Goal: Task Accomplishment & Management: Manage account settings

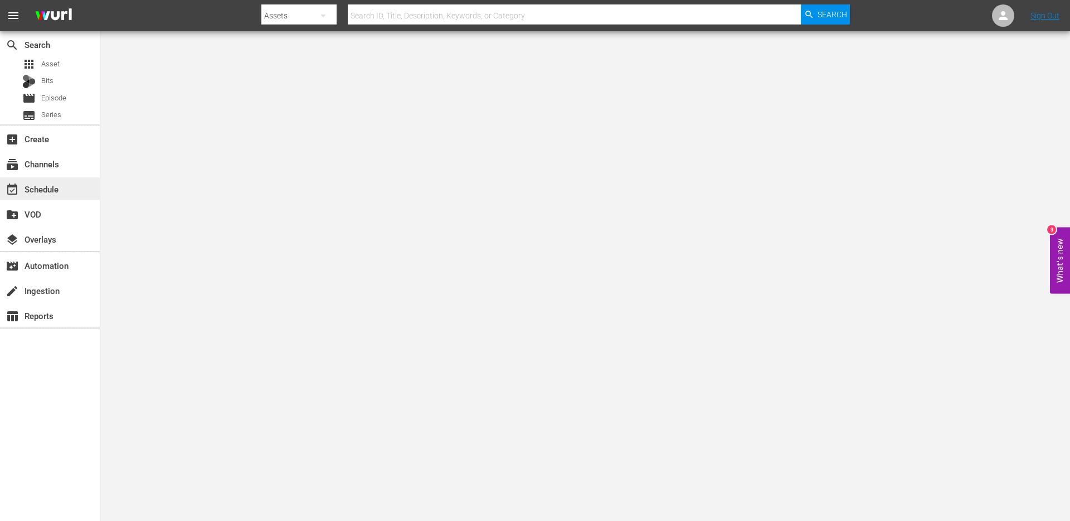
click at [45, 188] on div "event_available Schedule" at bounding box center [31, 187] width 62 height 10
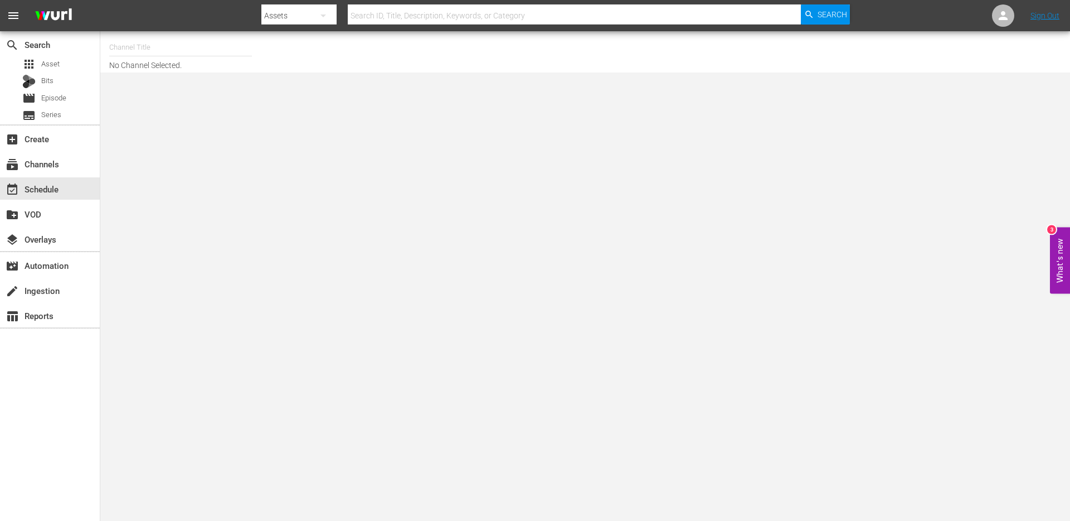
click at [226, 50] on input "text" at bounding box center [180, 47] width 143 height 27
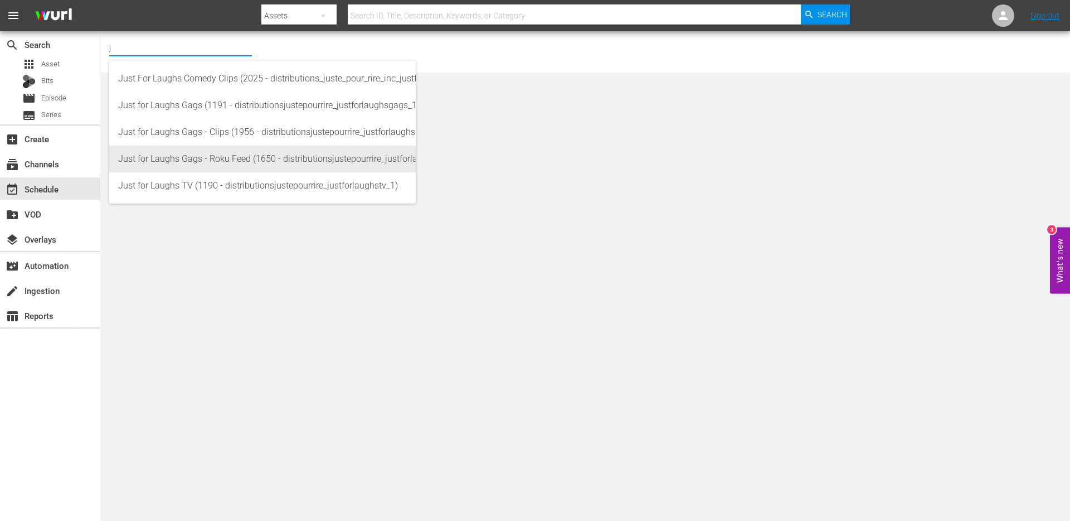
click at [215, 157] on div "Just for Laughs Gags - Roku Feed (1650 - distributionsjustepourrire_justforlaug…" at bounding box center [262, 158] width 289 height 27
type input "Just for Laughs Gags - Roku Feed (1650 - distributionsjustepourrire_justforlaug…"
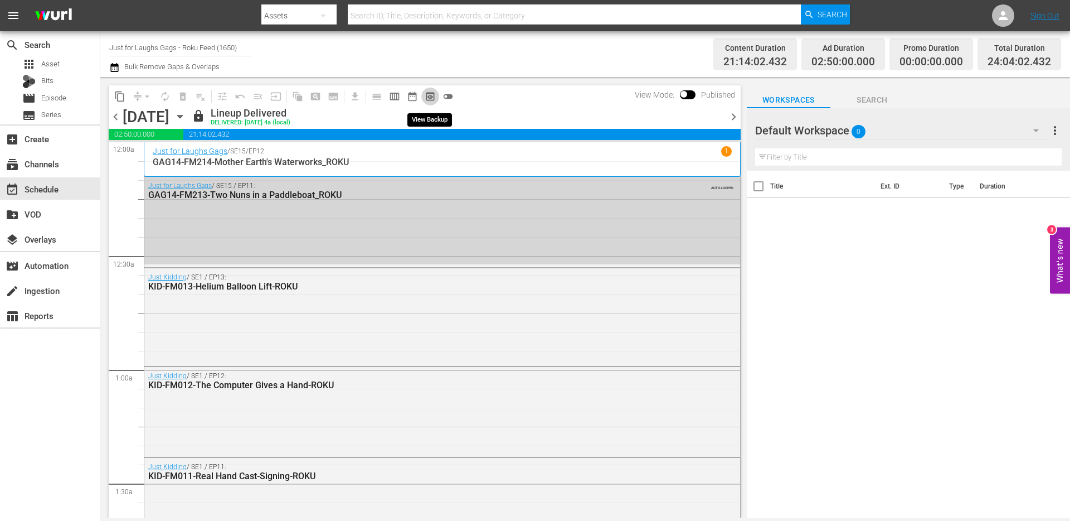
click at [430, 95] on span "preview_outlined" at bounding box center [430, 96] width 11 height 11
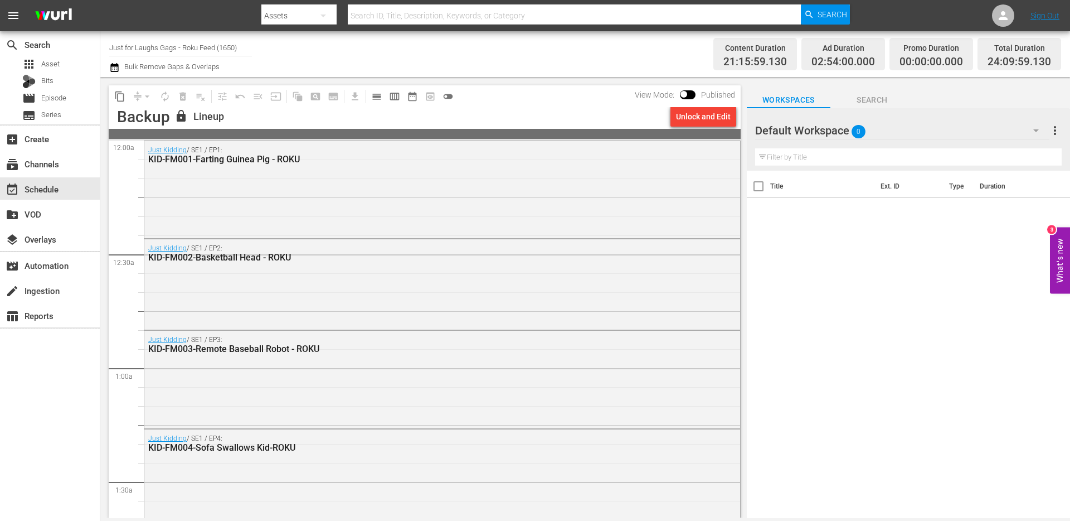
click at [717, 119] on div "Unlock and Edit" at bounding box center [703, 116] width 55 height 20
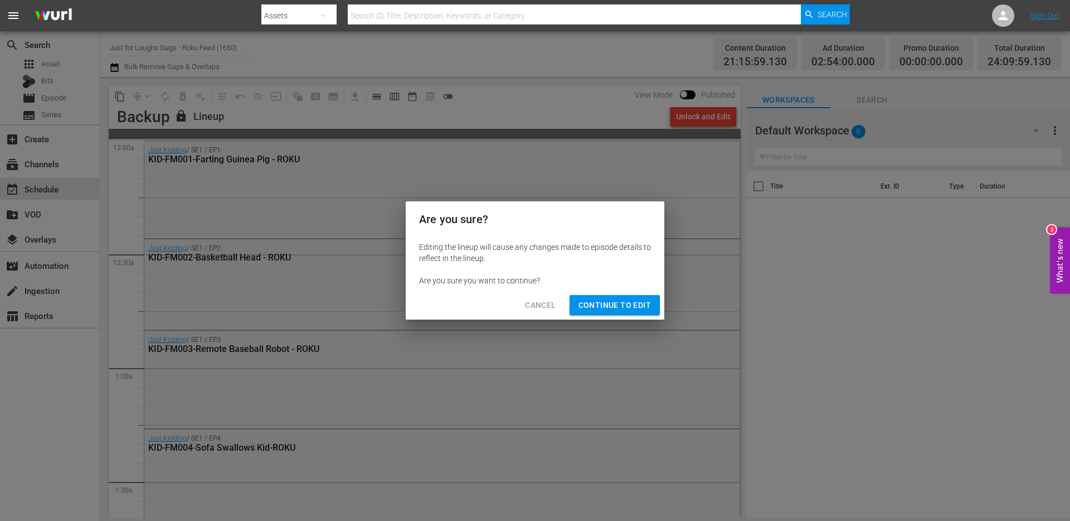
click at [641, 304] on span "Continue to Edit" at bounding box center [615, 305] width 72 height 14
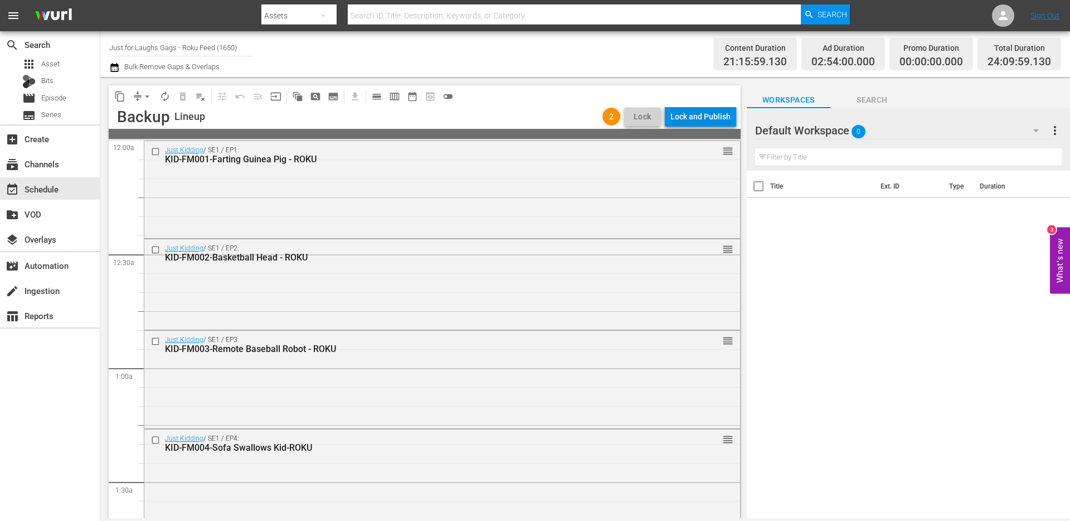
click at [698, 114] on div "Lock and Publish" at bounding box center [701, 116] width 60 height 20
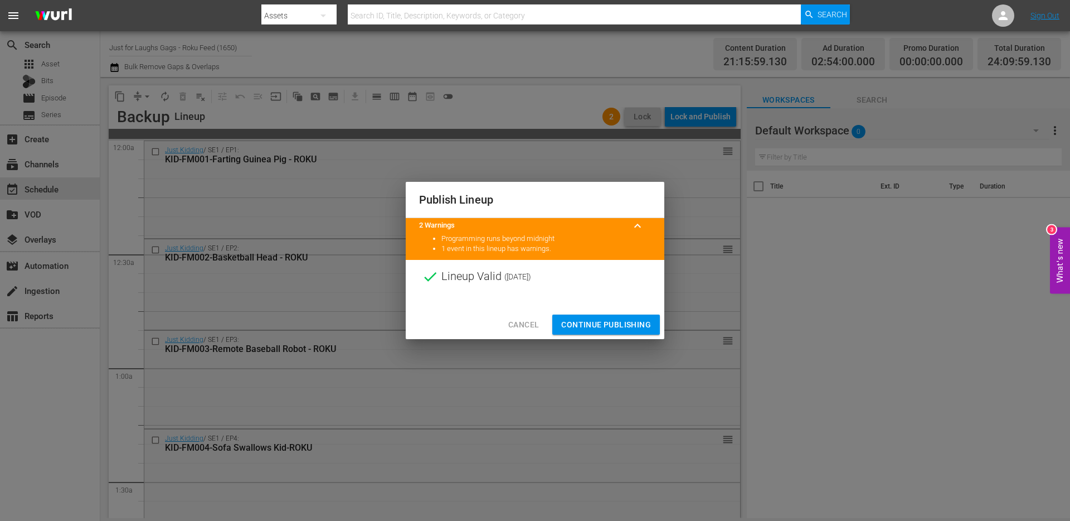
click at [599, 323] on span "Continue Publishing" at bounding box center [606, 325] width 90 height 14
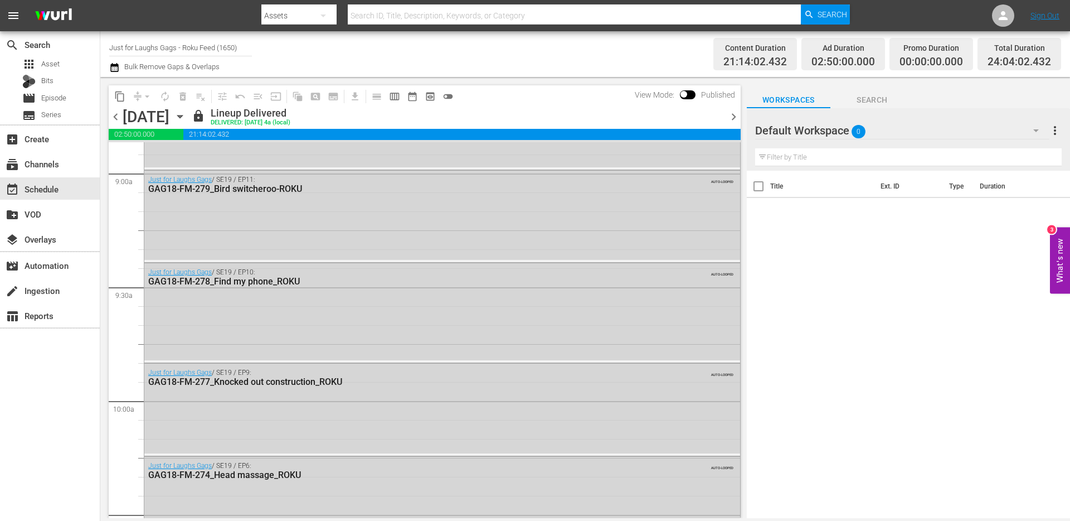
scroll to position [2533, 0]
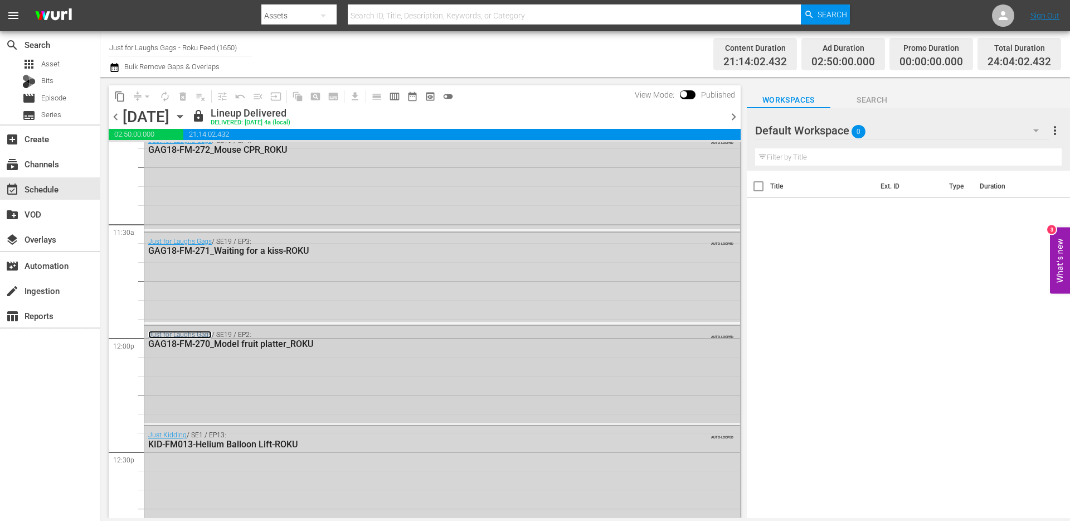
click at [191, 334] on link "Just for Laughs Gags" at bounding box center [180, 335] width 64 height 8
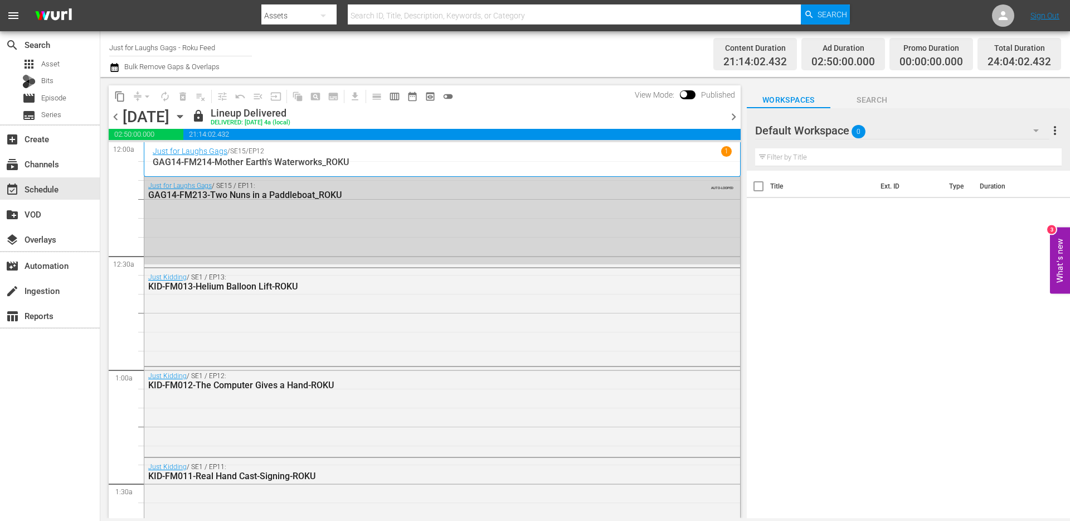
click at [341, 219] on div "Just for Laughs Gags / SE15 / EP11: GAG14-FM213-Two Nuns in a Paddleboat_ROKU A…" at bounding box center [442, 221] width 596 height 88
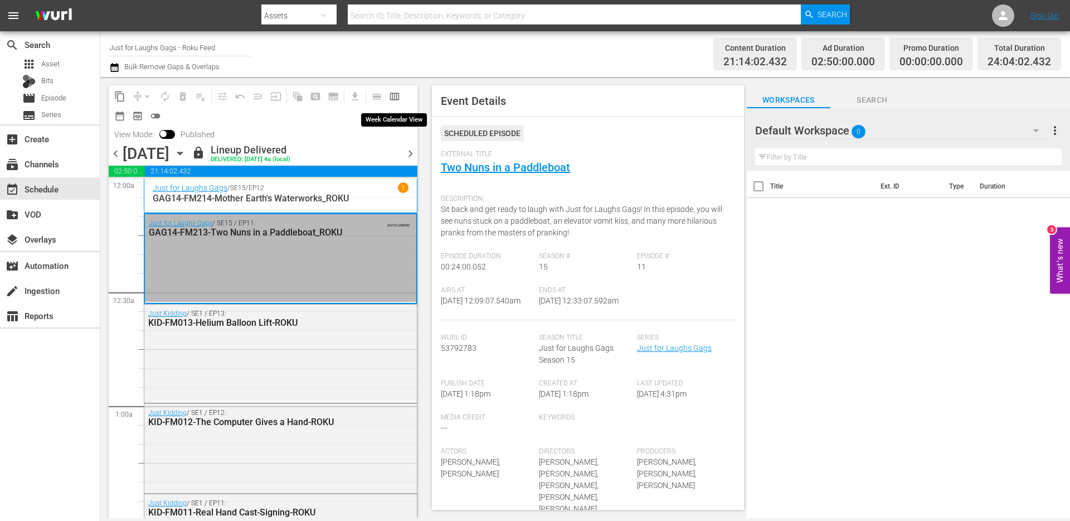
click at [401, 96] on button "calendar_view_week_outlined" at bounding box center [395, 97] width 18 height 18
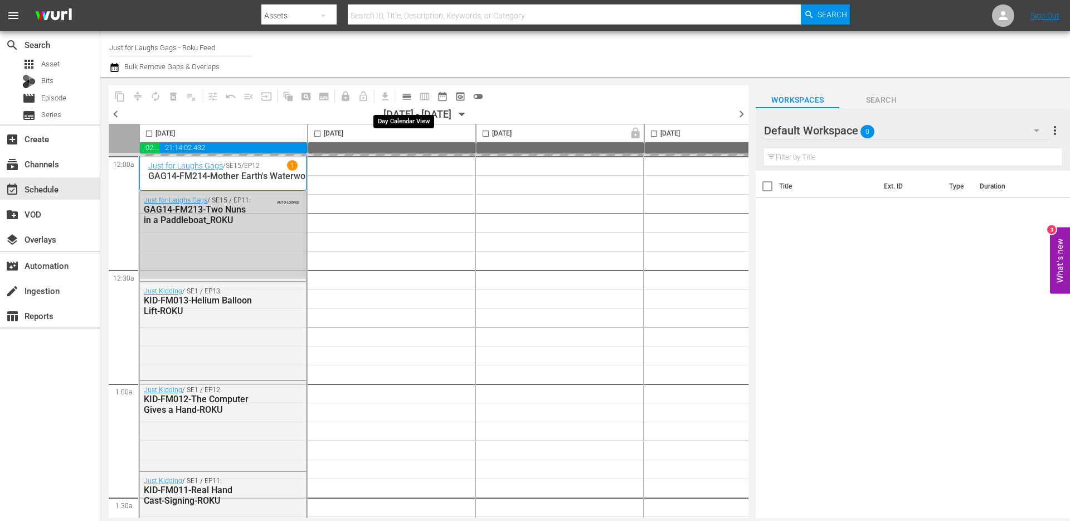
click at [409, 98] on span "calendar_view_day_outlined" at bounding box center [406, 96] width 11 height 11
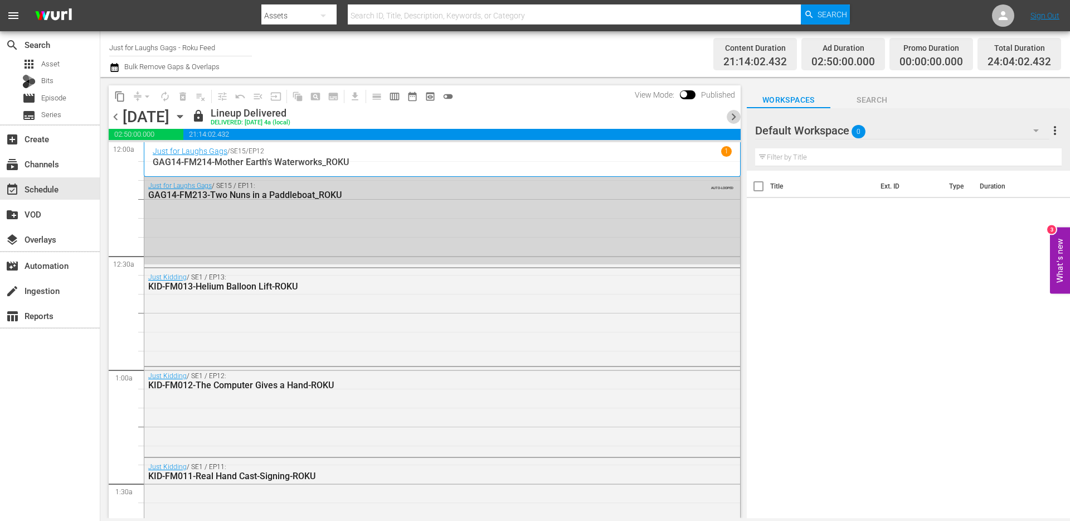
click at [729, 113] on span "chevron_right" at bounding box center [734, 117] width 14 height 14
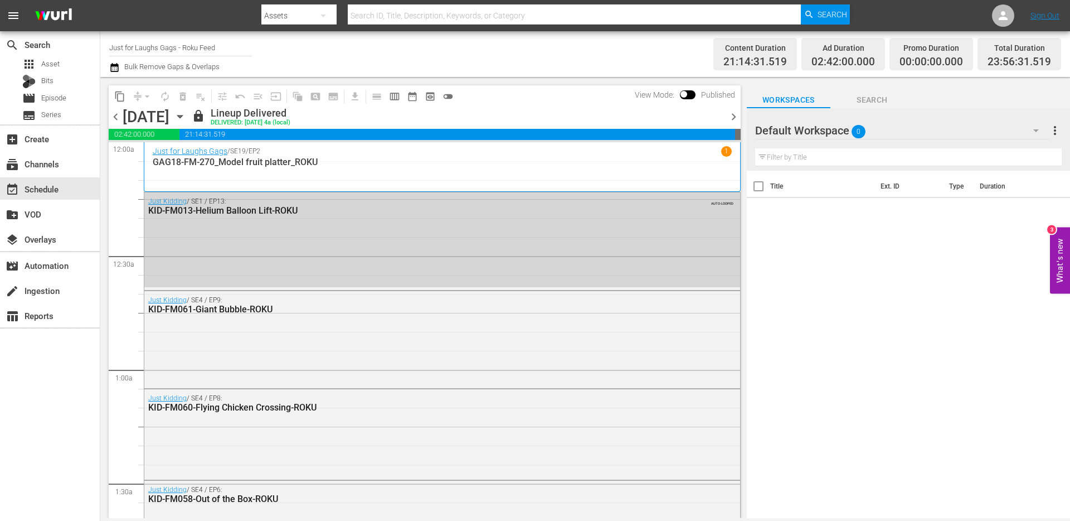
click at [730, 117] on span "chevron_right" at bounding box center [734, 117] width 14 height 14
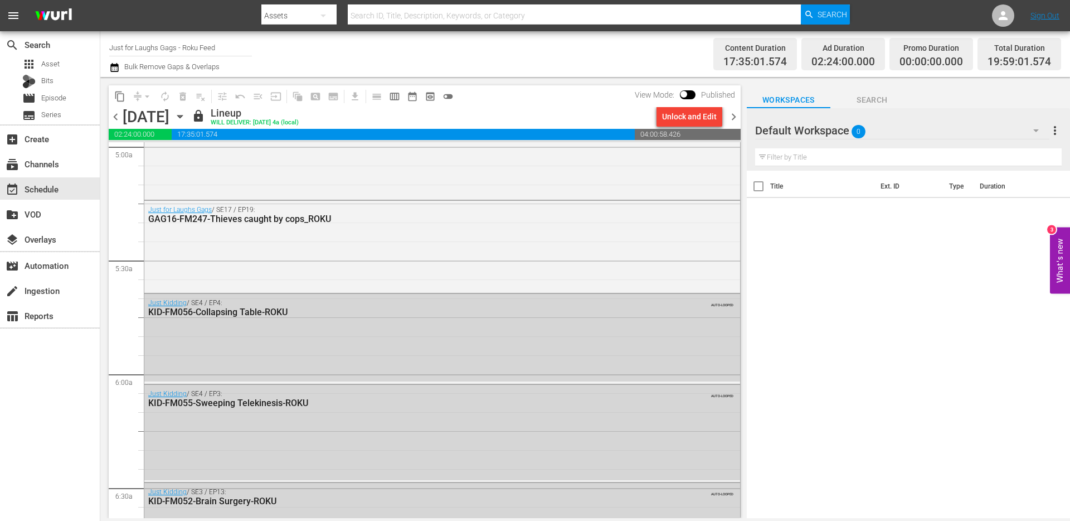
scroll to position [1129, 0]
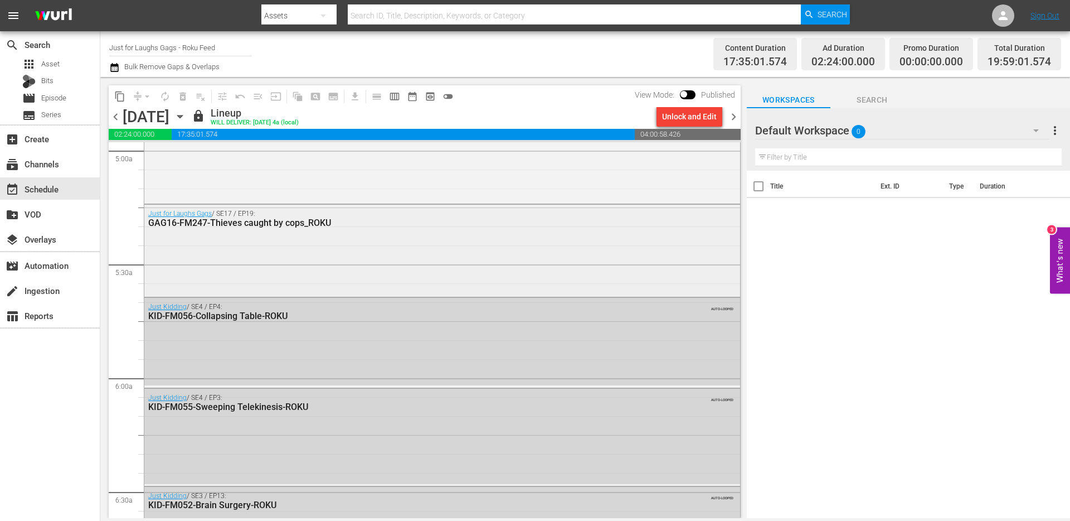
click at [425, 249] on div "Just for Laughs Gags / SE17 / EP19: GAG16-FM247-Thieves caught by cops_ROKU" at bounding box center [442, 250] width 596 height 90
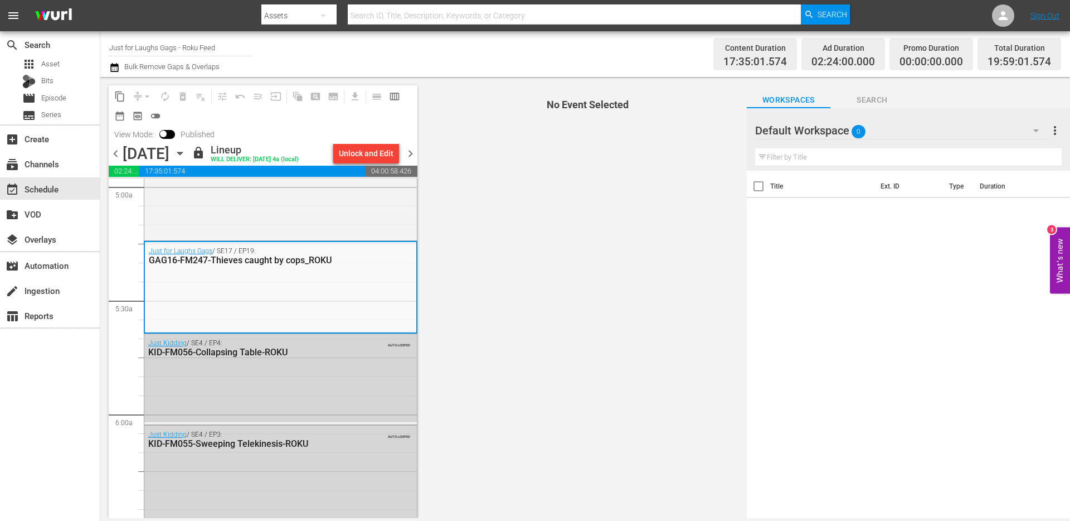
click at [425, 249] on span "No Event Selected" at bounding box center [585, 297] width 323 height 441
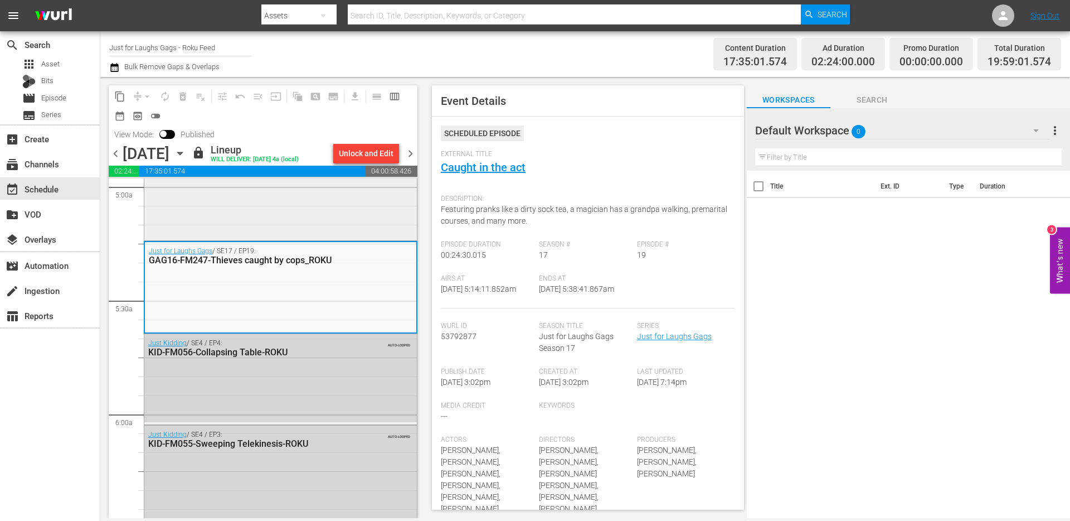
click at [324, 185] on div "Just for Laughs Gags / SE17 / EP20: GAG16-FM248-Window cleaner stripper_ROKU" at bounding box center [280, 189] width 273 height 97
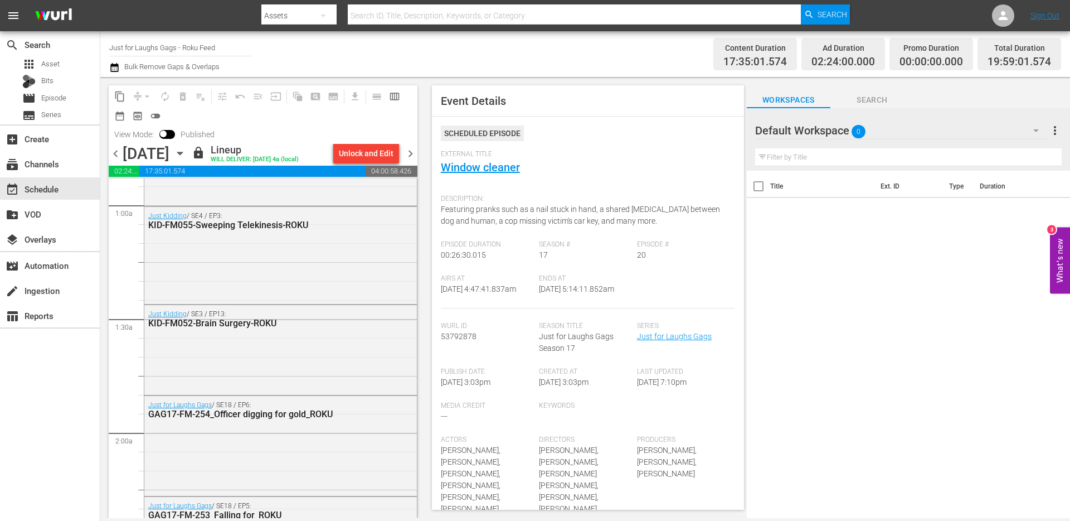
scroll to position [0, 0]
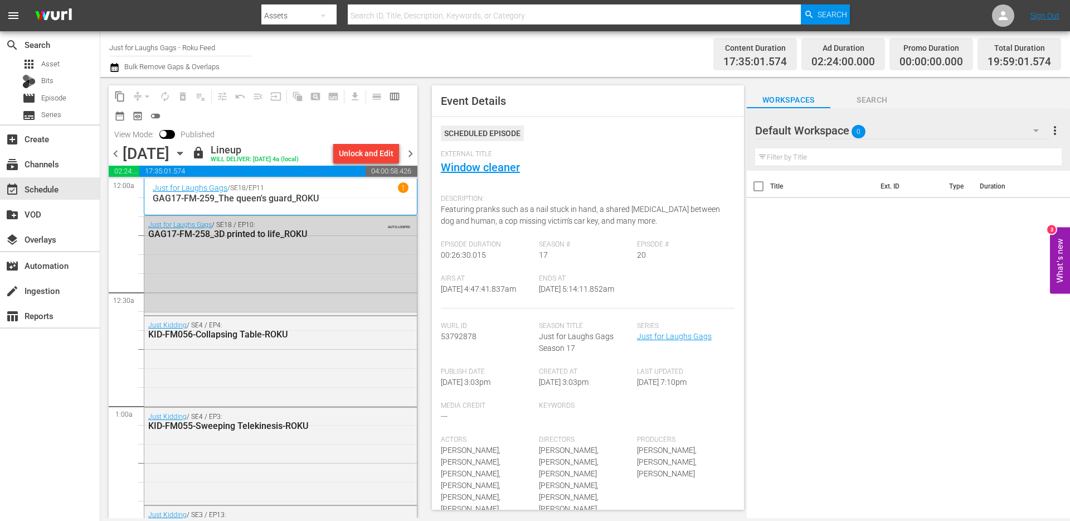
click at [313, 241] on div "Just for Laughs Gags / SE18 / EP10: GAG17-FM-258_3D printed to life_ROKU AUTO-L…" at bounding box center [280, 229] width 273 height 27
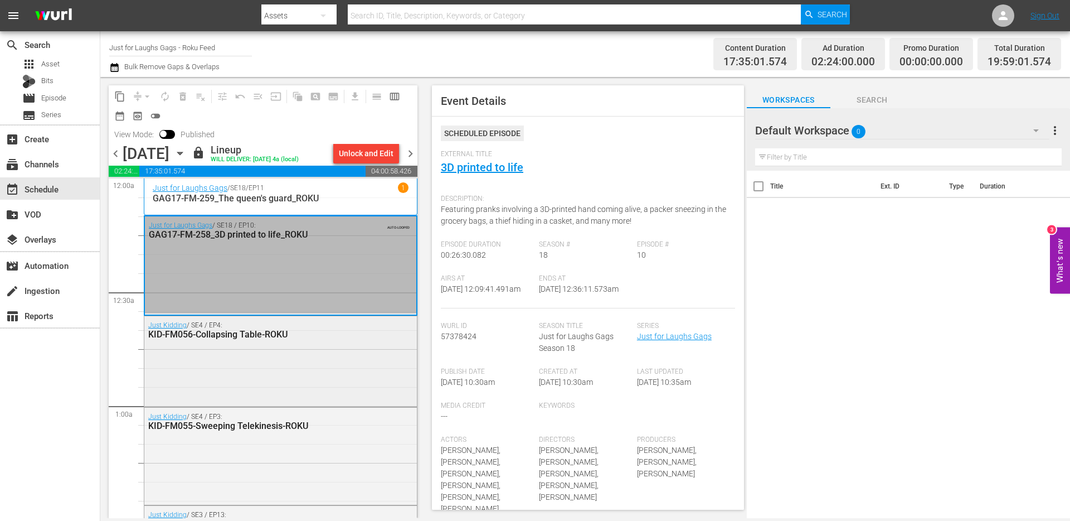
click at [314, 351] on div "Just Kidding / SE4 / EP4: KID-FM056-Collapsing Table-ROKU" at bounding box center [280, 360] width 273 height 88
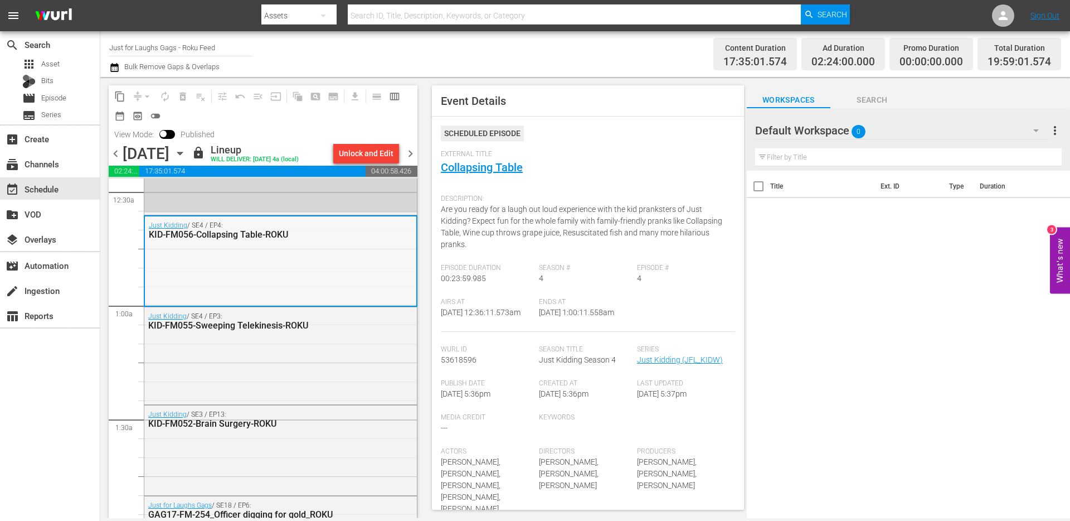
scroll to position [265, 0]
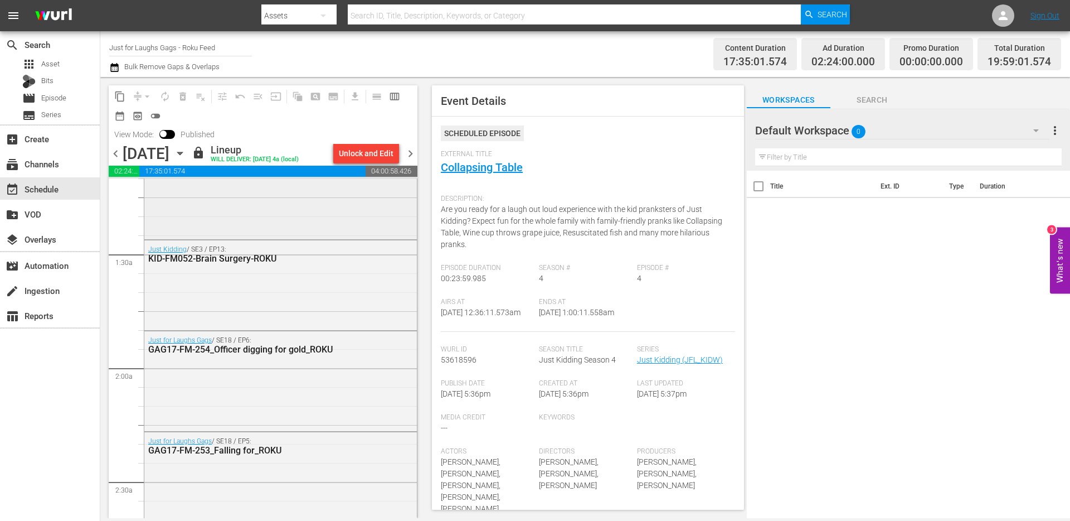
click at [321, 225] on div "Just Kidding / SE4 / EP3: KID-FM055-Sweeping Telekinesis-ROKU" at bounding box center [280, 189] width 273 height 95
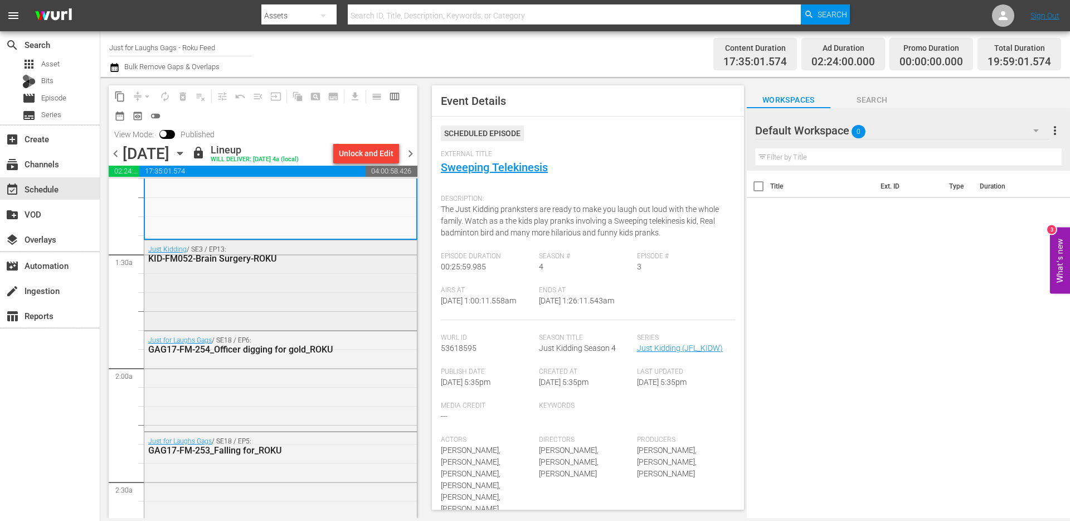
click at [310, 289] on div "Just Kidding / SE3 / EP13: KID-FM052-Brain Surgery-ROKU" at bounding box center [280, 284] width 273 height 88
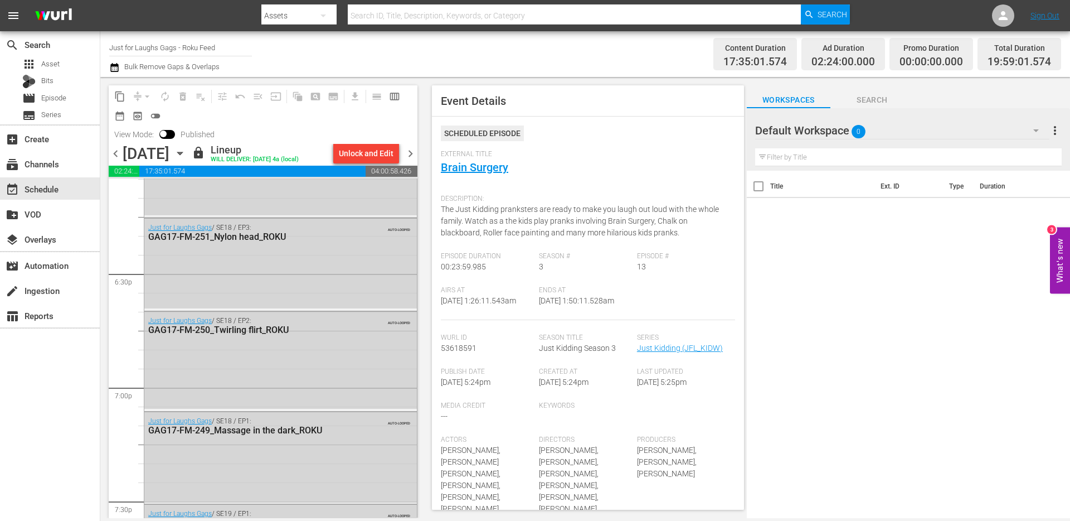
scroll to position [4112, 0]
click at [412, 154] on span "chevron_right" at bounding box center [411, 154] width 14 height 14
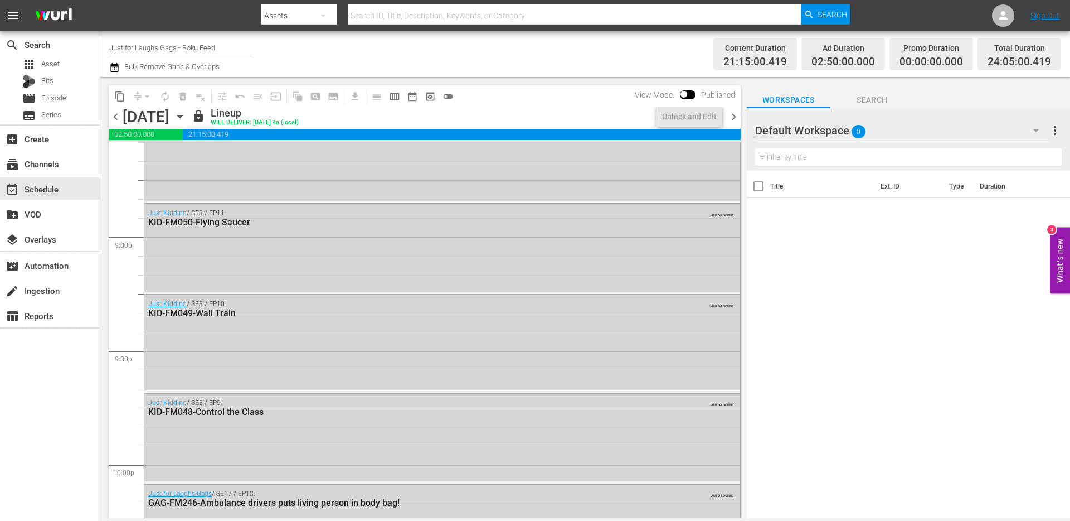
scroll to position [4131, 0]
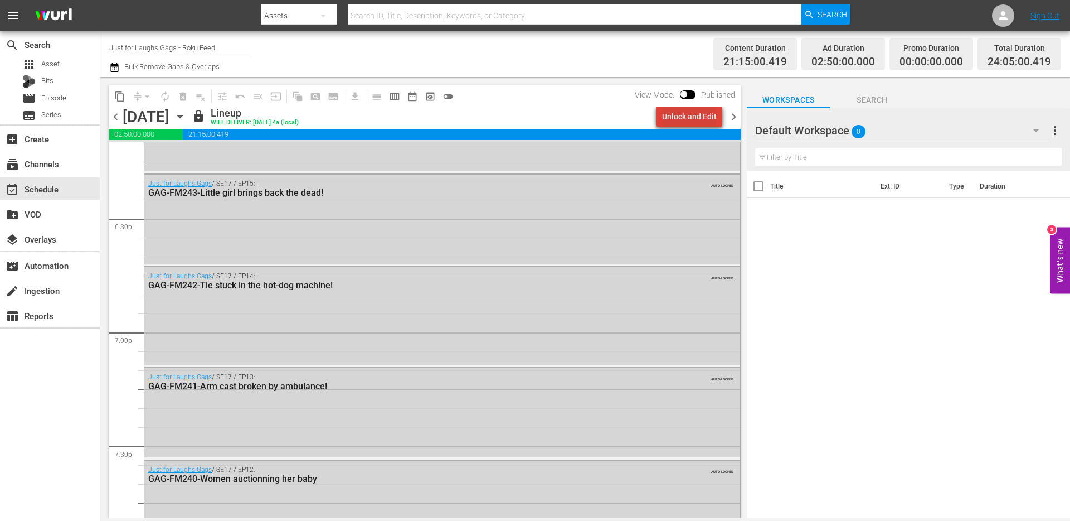
click at [700, 117] on div "Unlock and Edit" at bounding box center [689, 116] width 55 height 20
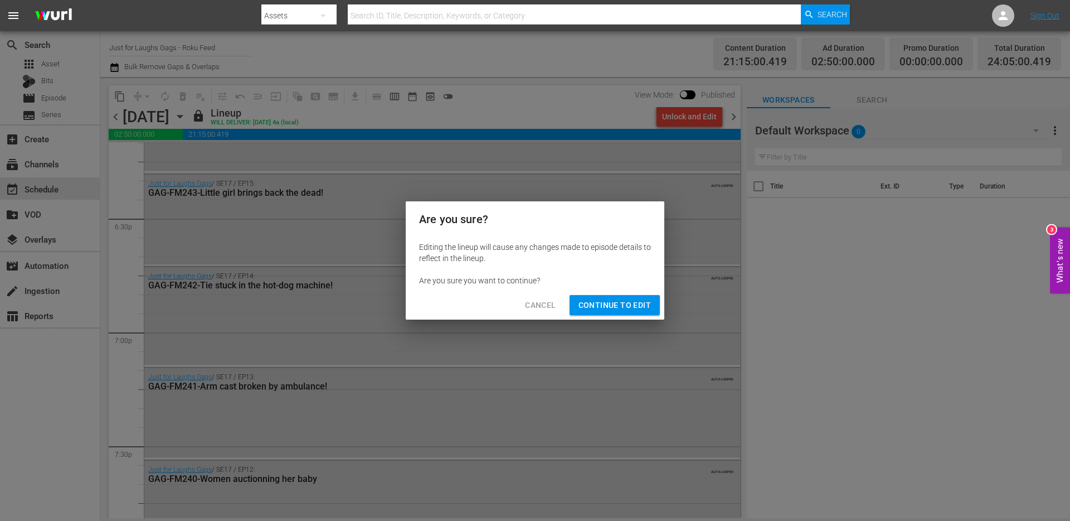
click at [605, 305] on span "Continue to Edit" at bounding box center [615, 305] width 72 height 14
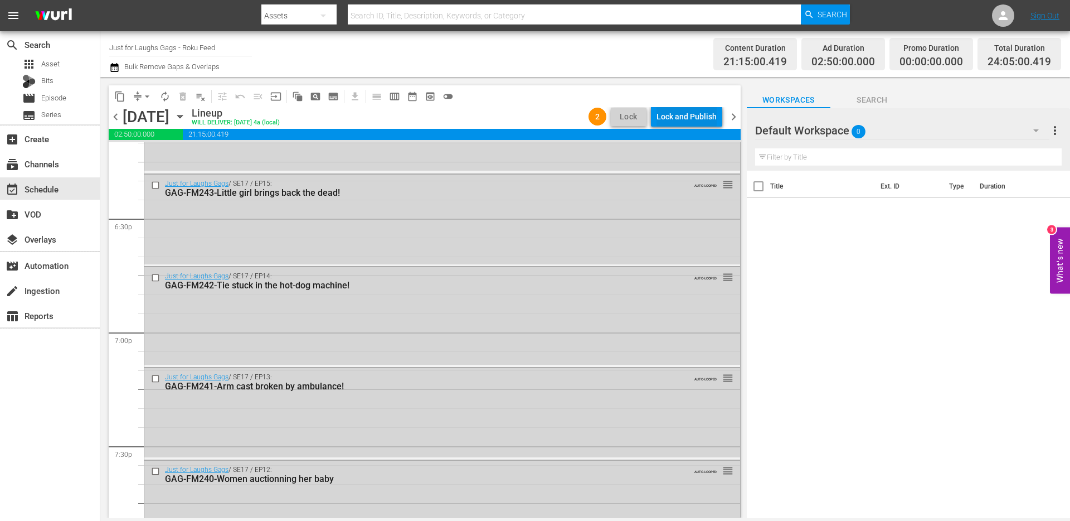
click at [694, 114] on div "Lock and Publish" at bounding box center [687, 116] width 60 height 20
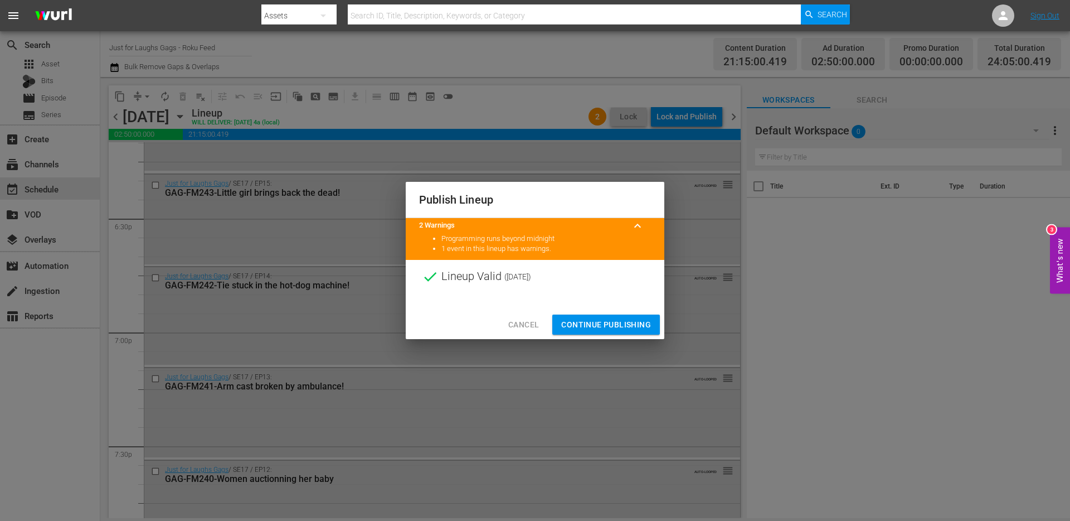
click at [599, 328] on span "Continue Publishing" at bounding box center [606, 325] width 90 height 14
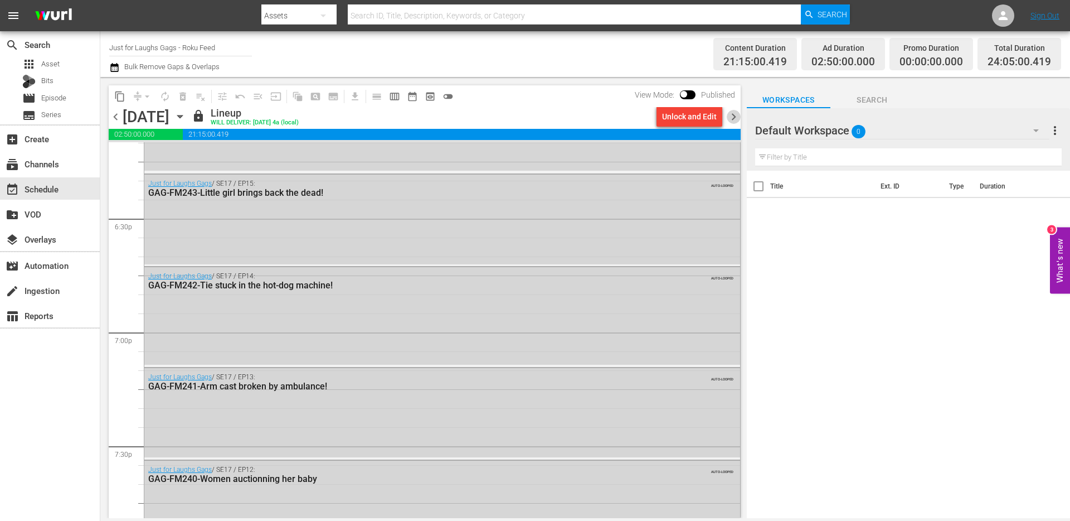
click at [733, 120] on span "chevron_right" at bounding box center [734, 117] width 14 height 14
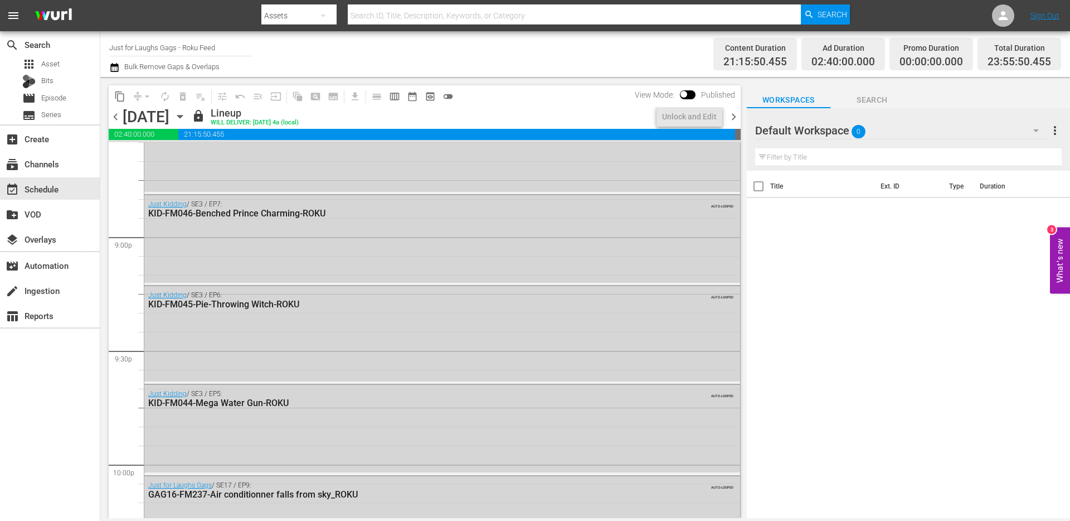
scroll to position [4188, 0]
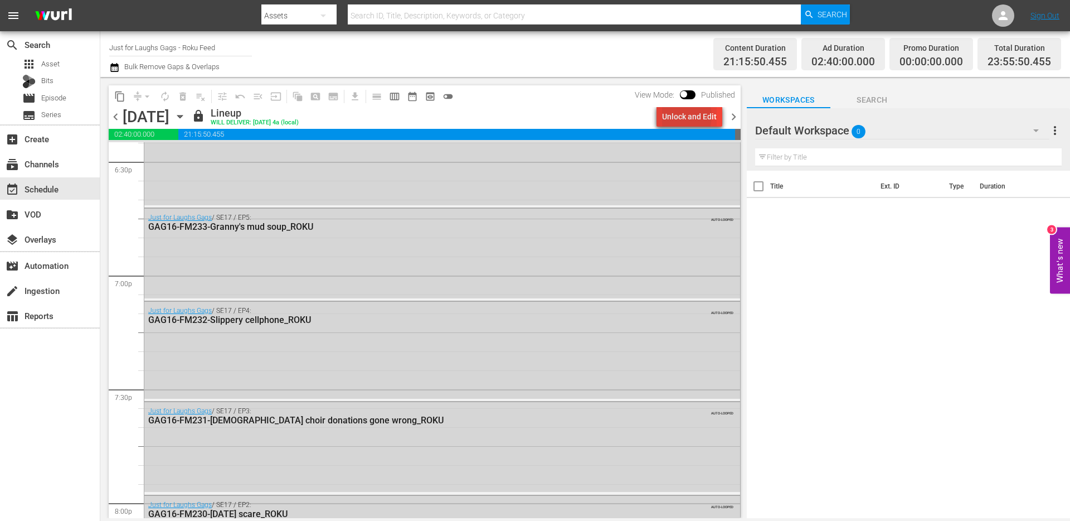
click at [677, 116] on div "Unlock and Edit" at bounding box center [689, 116] width 55 height 20
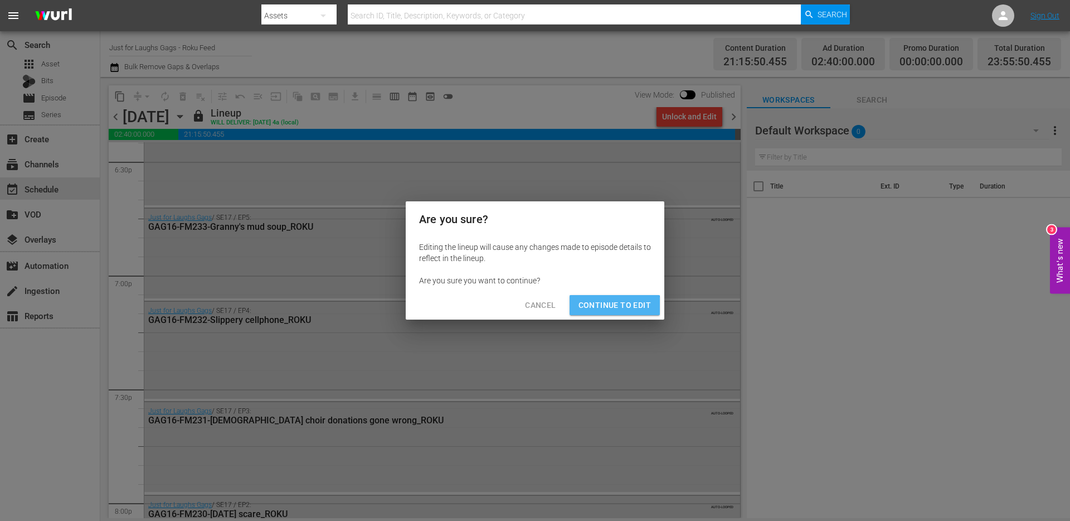
click at [604, 309] on span "Continue to Edit" at bounding box center [615, 305] width 72 height 14
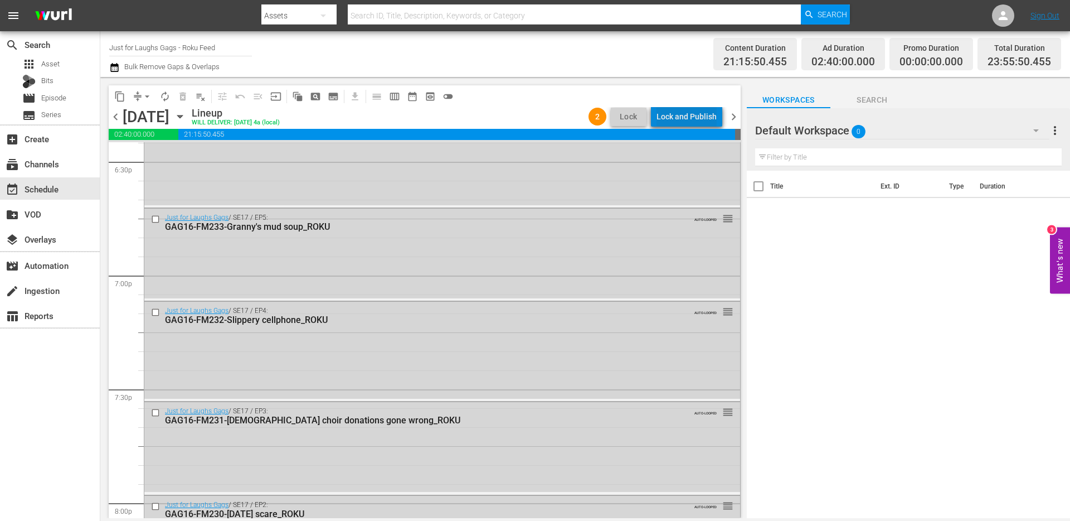
click at [697, 114] on div "Lock and Publish" at bounding box center [687, 116] width 60 height 20
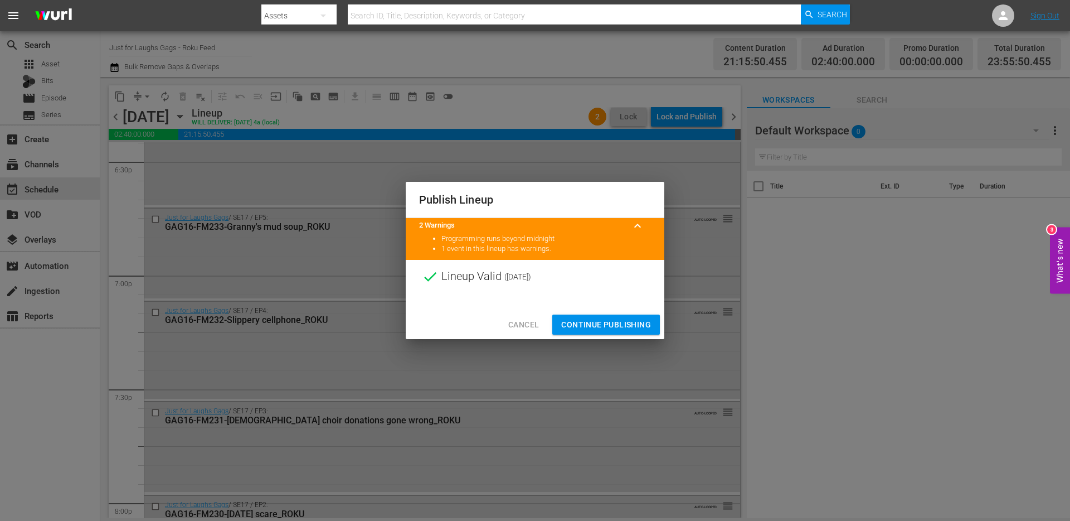
click at [579, 324] on span "Continue Publishing" at bounding box center [606, 325] width 90 height 14
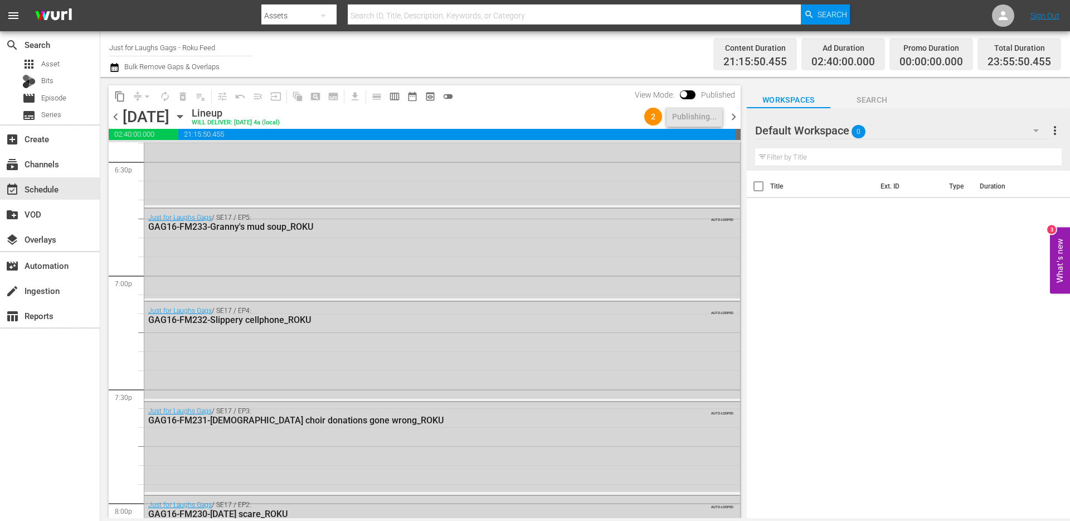
click at [732, 118] on span "chevron_right" at bounding box center [734, 117] width 14 height 14
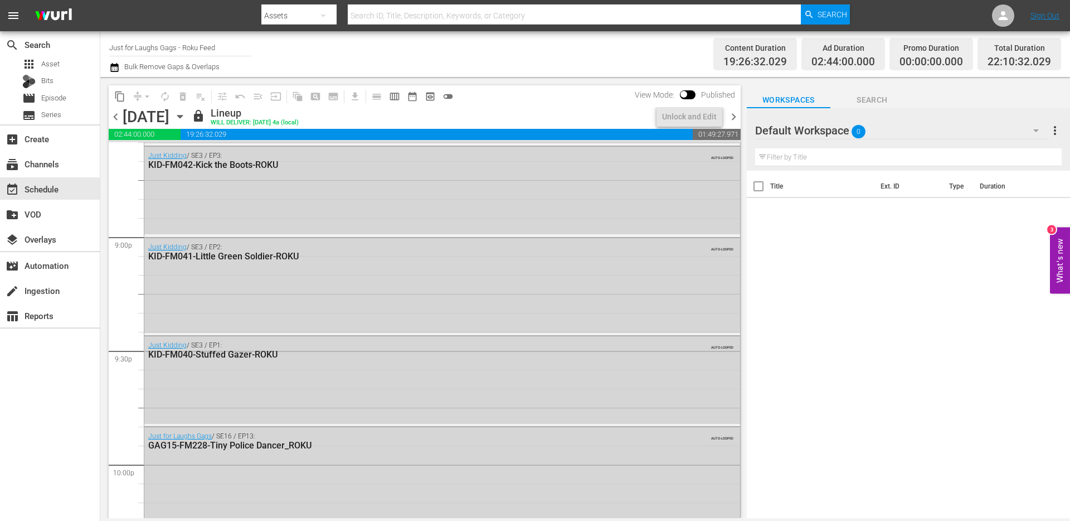
scroll to position [4264, 0]
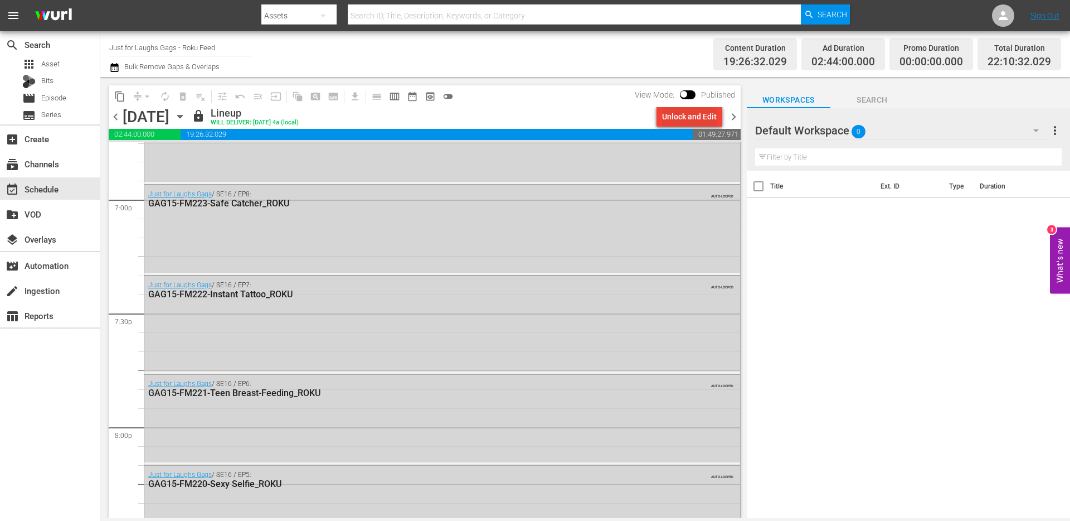
click at [681, 115] on div "Unlock and Edit" at bounding box center [689, 116] width 55 height 20
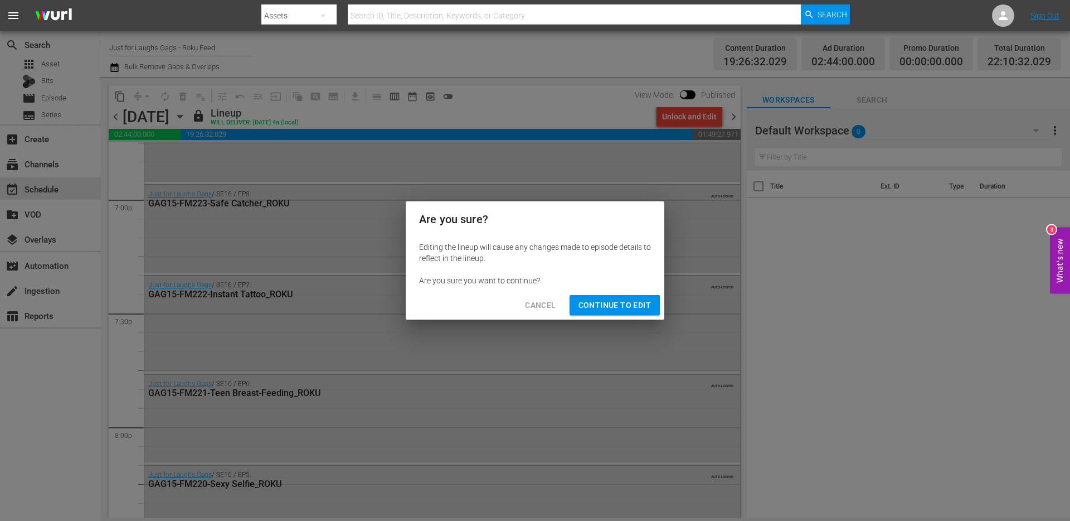
click at [620, 298] on span "Continue to Edit" at bounding box center [615, 305] width 72 height 14
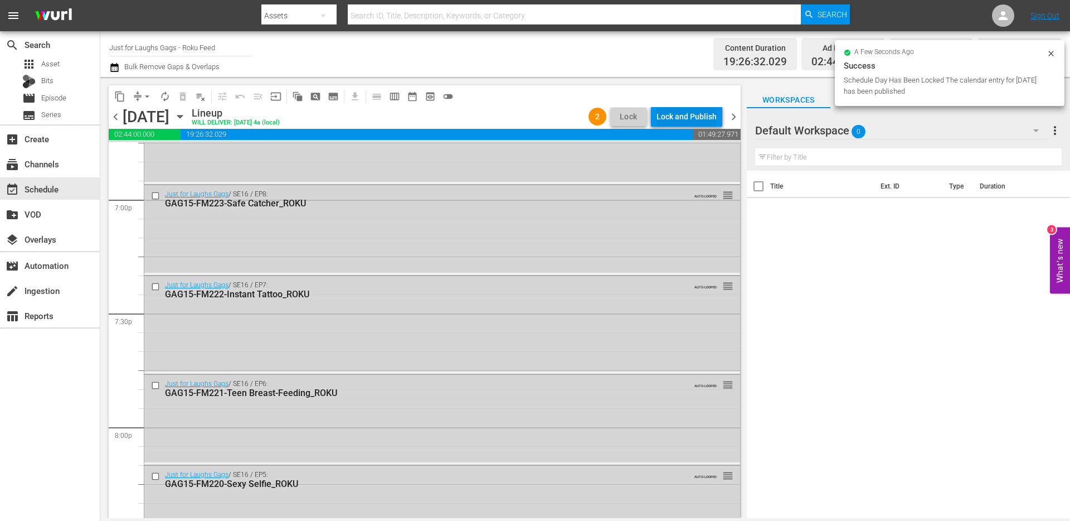
click at [687, 116] on div "Lock and Publish" at bounding box center [687, 116] width 60 height 20
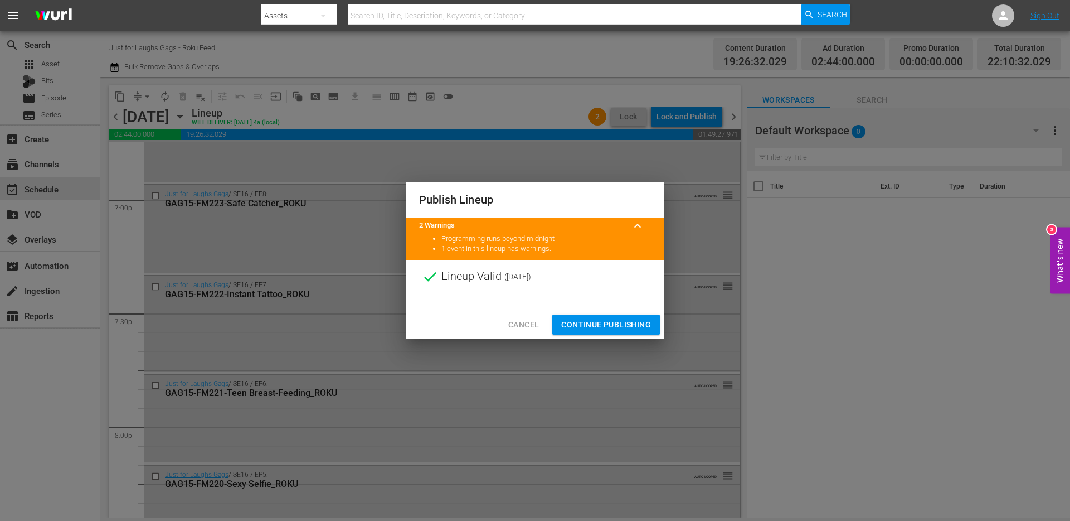
click at [624, 318] on span "Continue Publishing" at bounding box center [606, 325] width 90 height 14
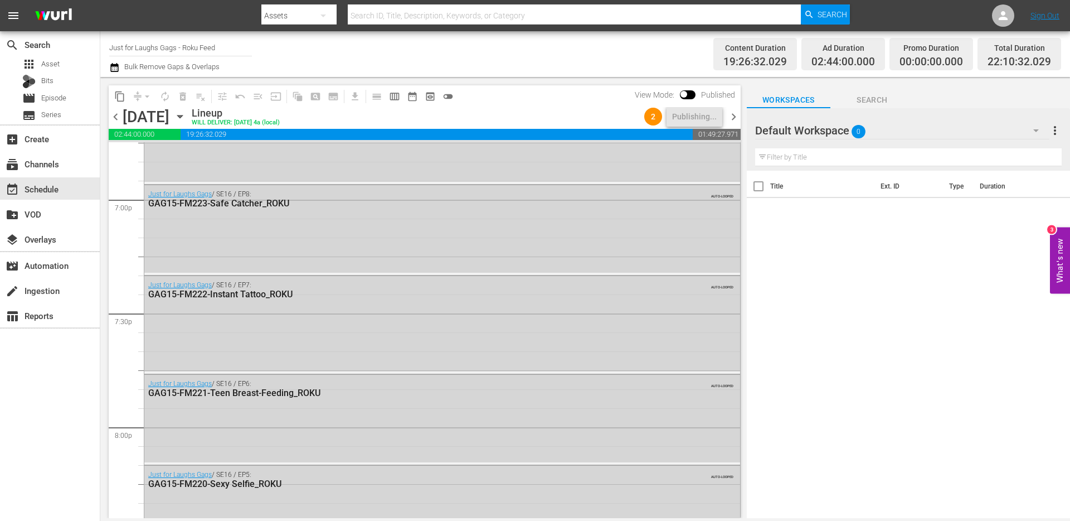
click at [736, 115] on span "chevron_right" at bounding box center [734, 117] width 14 height 14
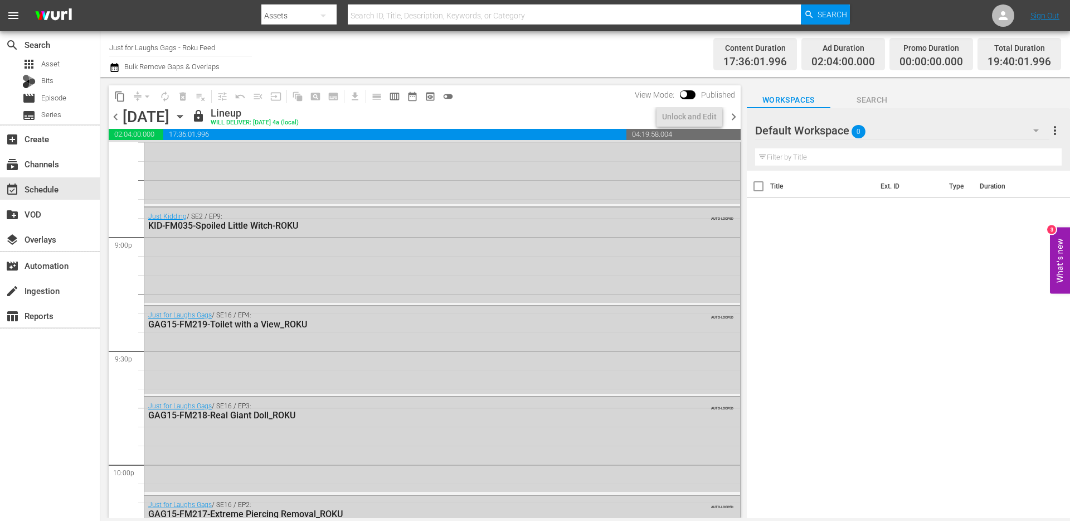
scroll to position [4169, 0]
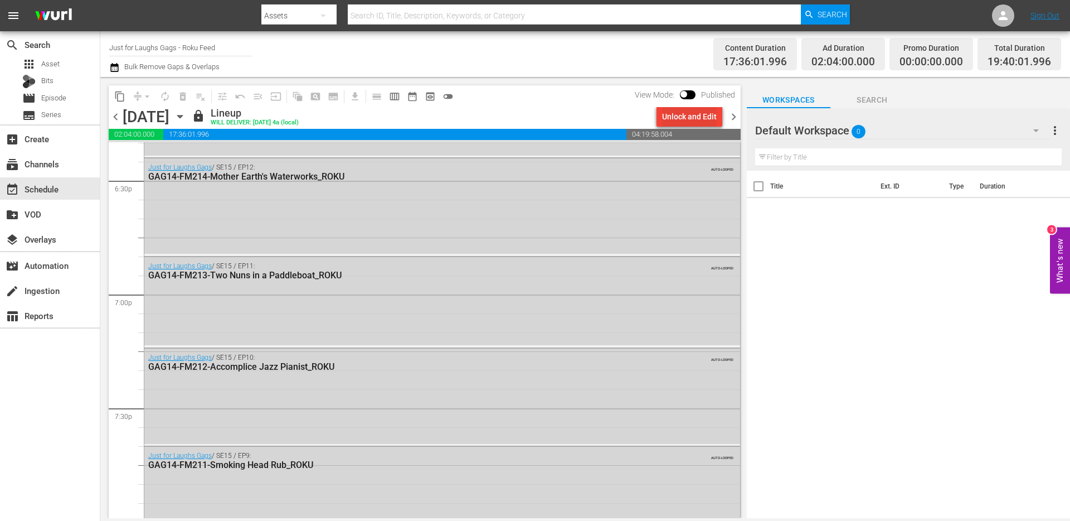
click at [684, 122] on div "Unlock and Edit" at bounding box center [689, 116] width 55 height 20
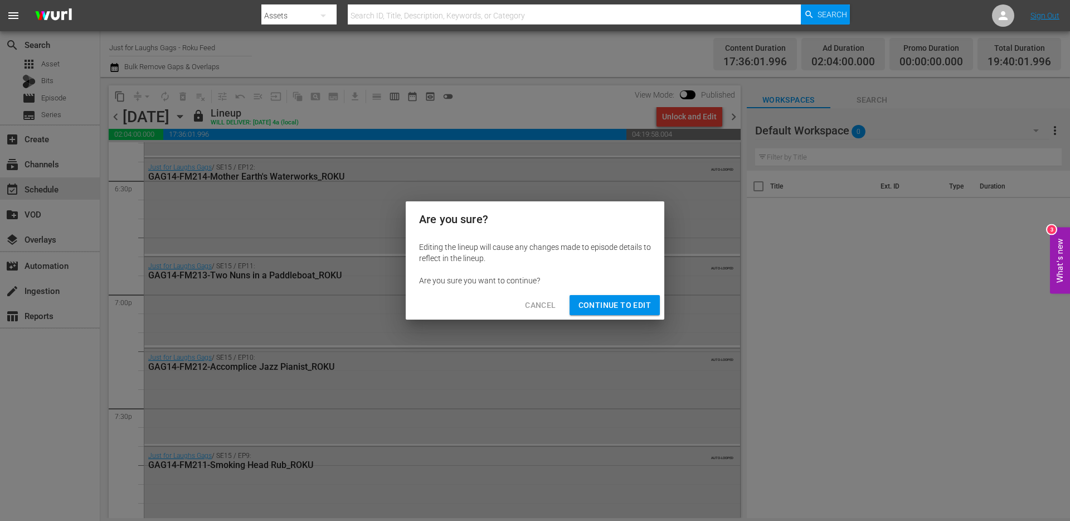
click at [619, 301] on span "Continue to Edit" at bounding box center [615, 305] width 72 height 14
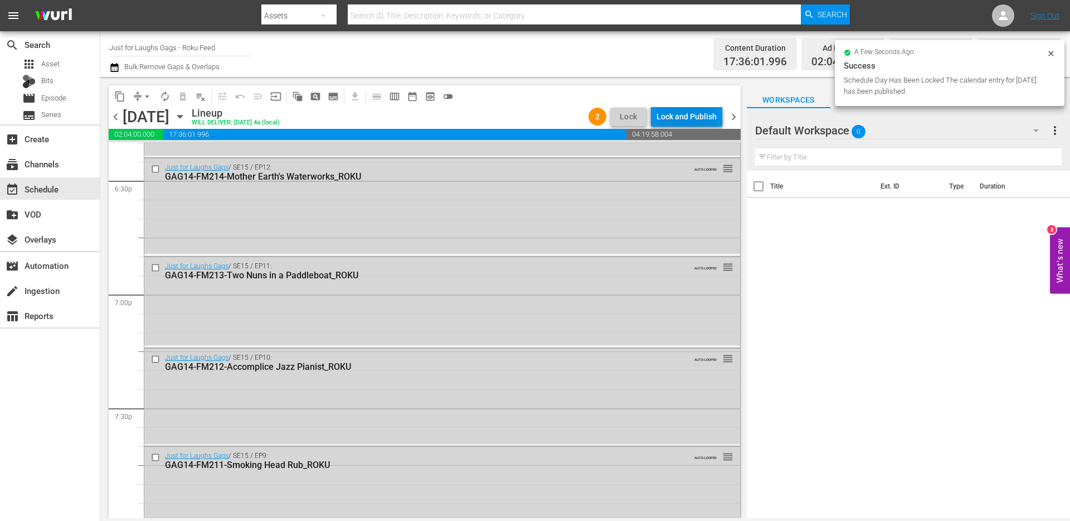
click at [672, 118] on div "Lock and Publish" at bounding box center [687, 116] width 60 height 20
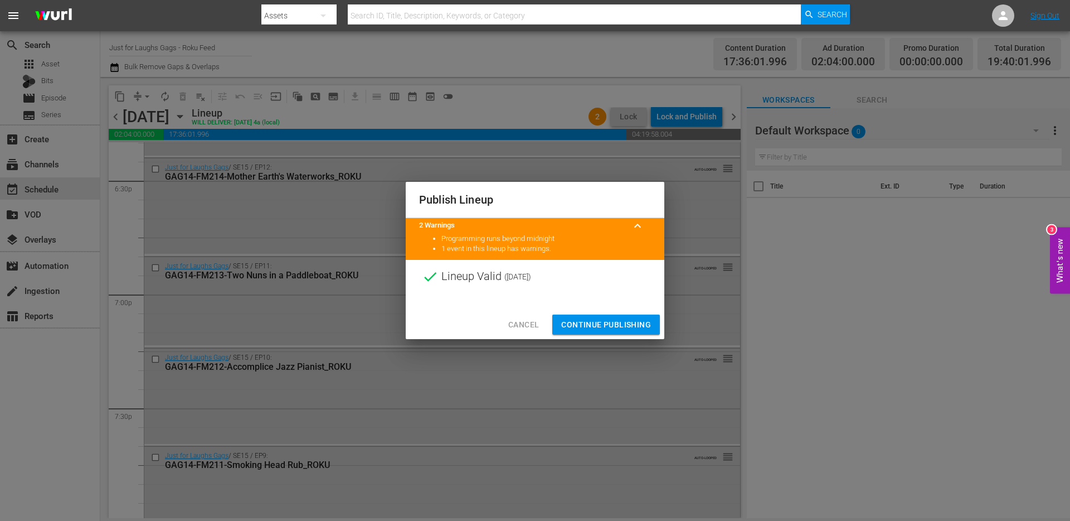
click at [590, 327] on span "Continue Publishing" at bounding box center [606, 325] width 90 height 14
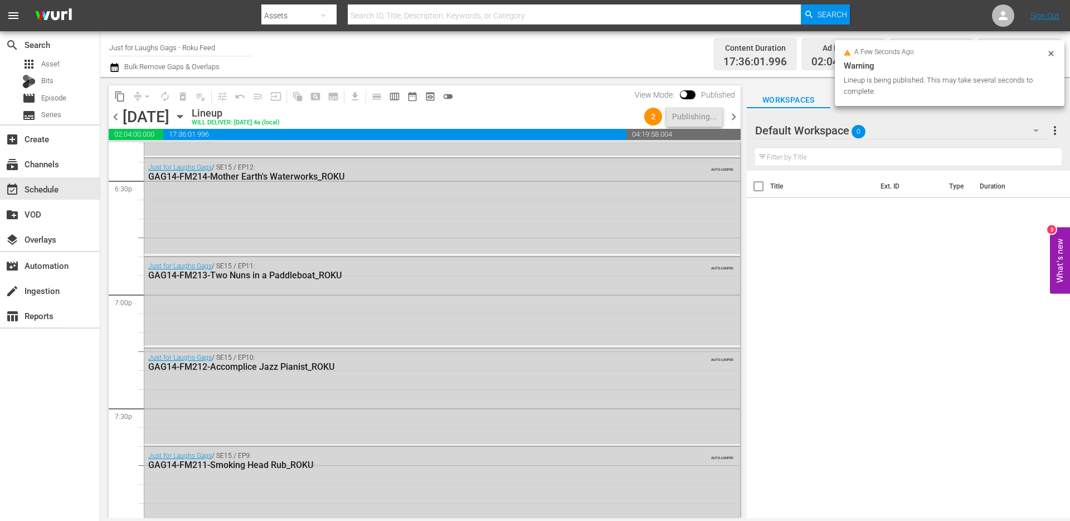
click at [730, 116] on span "chevron_right" at bounding box center [734, 117] width 14 height 14
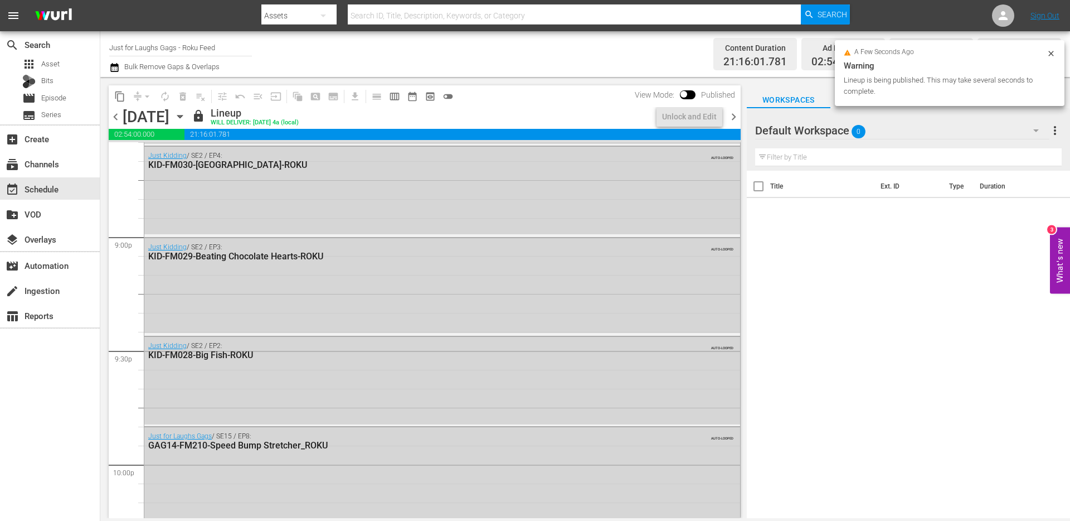
scroll to position [4264, 0]
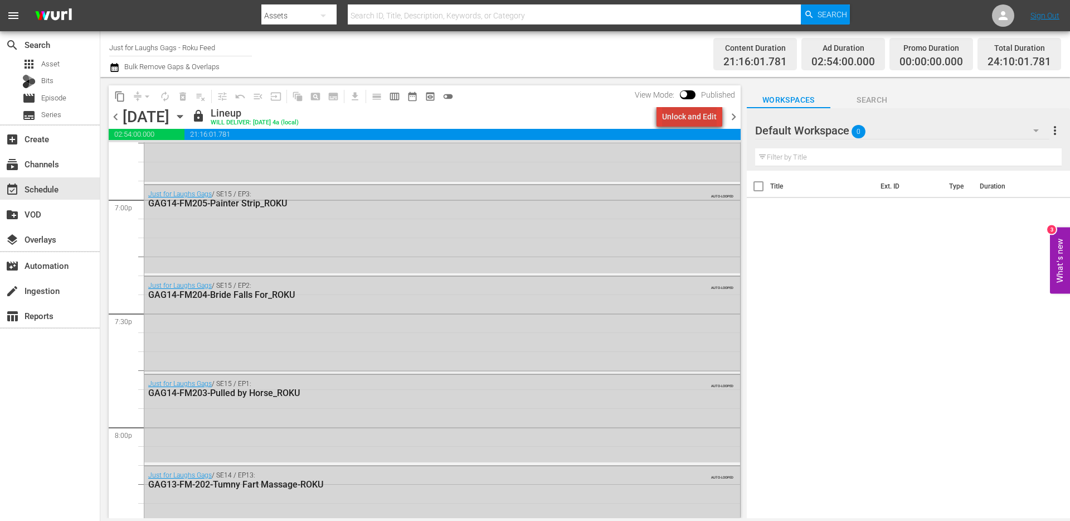
click at [696, 112] on div "Unlock and Edit" at bounding box center [689, 116] width 55 height 20
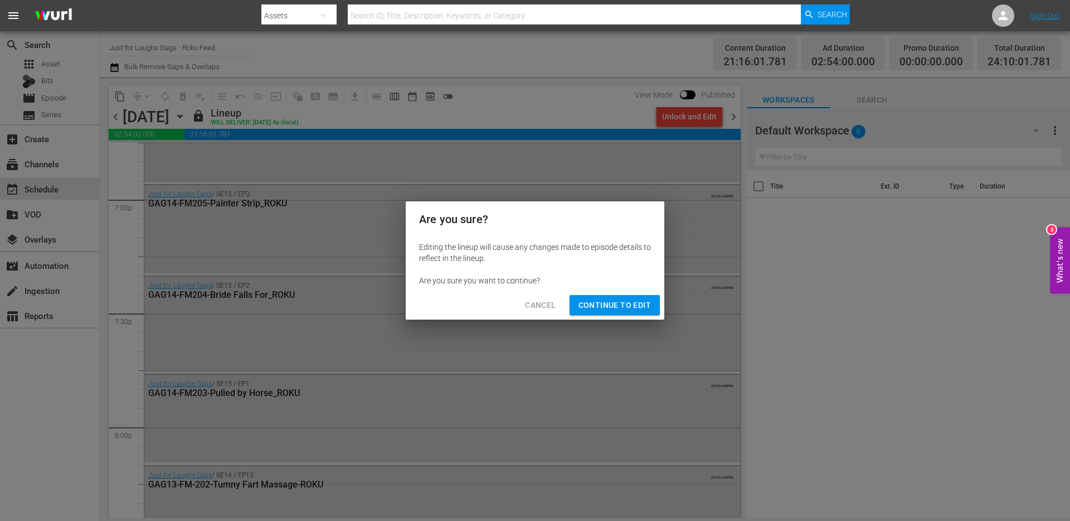
click at [608, 304] on span "Continue to Edit" at bounding box center [615, 305] width 72 height 14
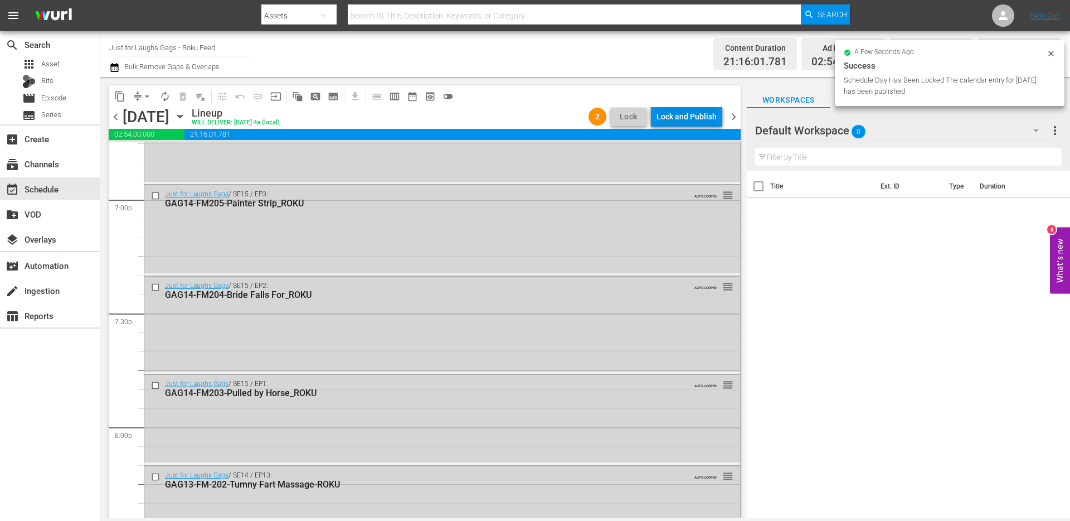
click at [683, 114] on div "Lock and Publish" at bounding box center [687, 116] width 60 height 20
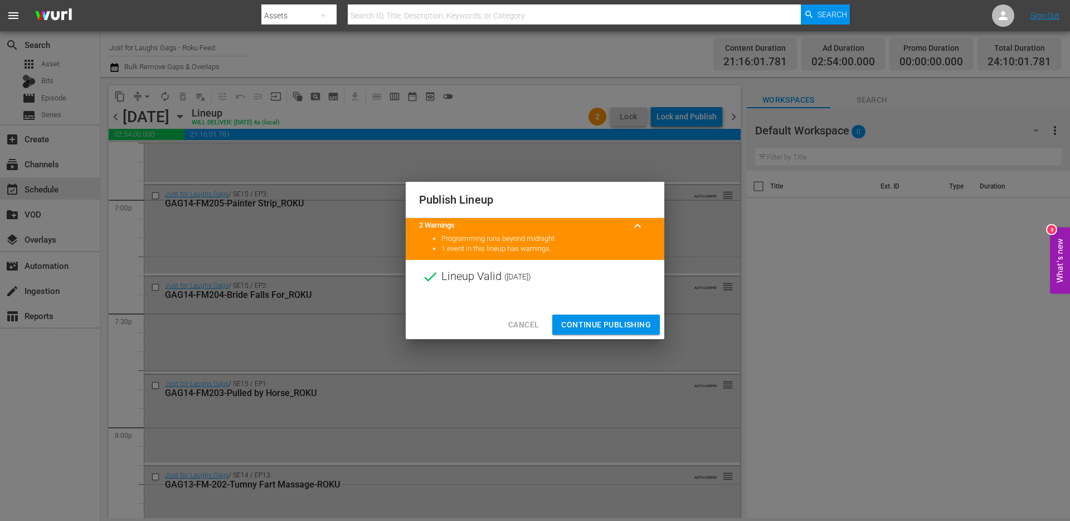
click at [592, 320] on span "Continue Publishing" at bounding box center [606, 325] width 90 height 14
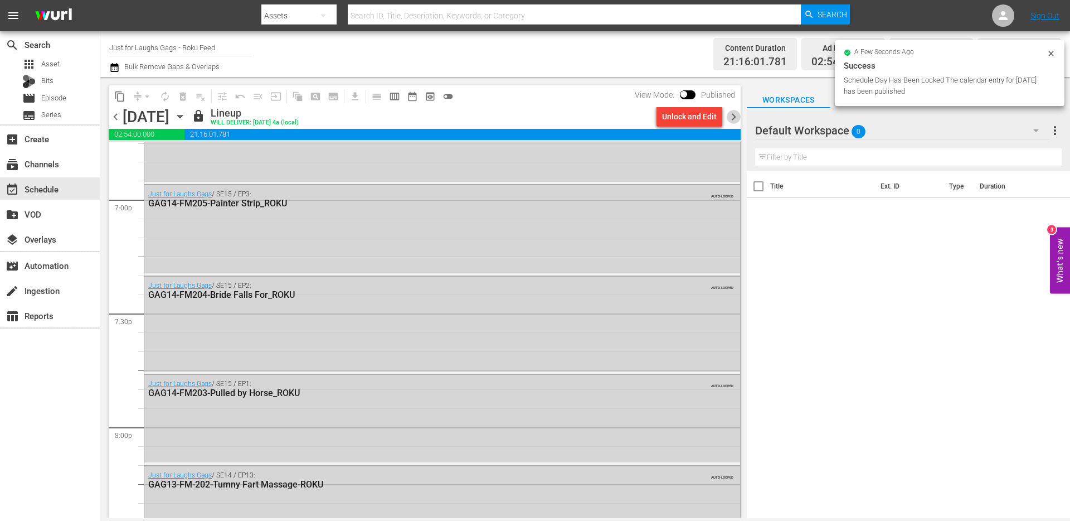
click at [735, 118] on span "chevron_right" at bounding box center [734, 117] width 14 height 14
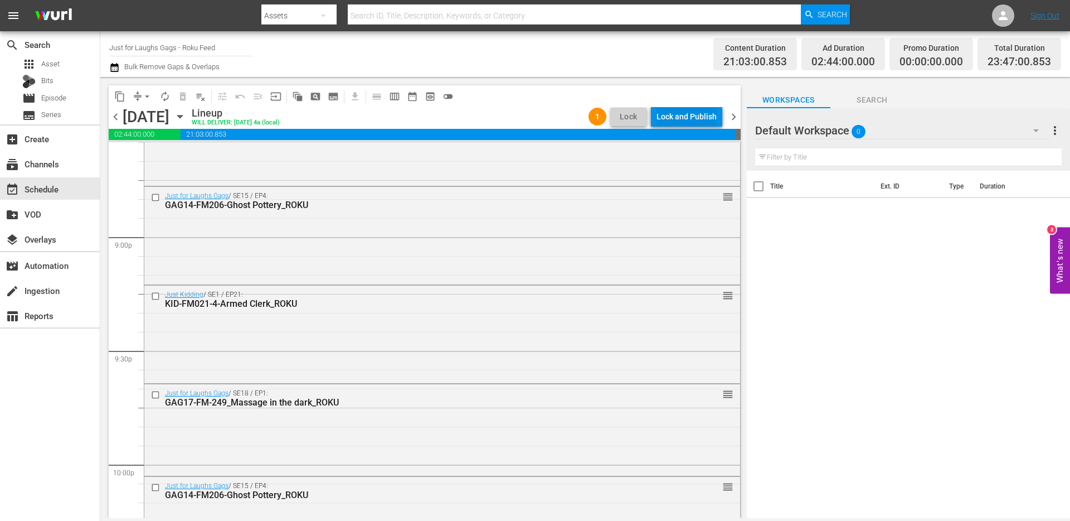
click at [700, 114] on div "Lock and Publish" at bounding box center [687, 116] width 60 height 20
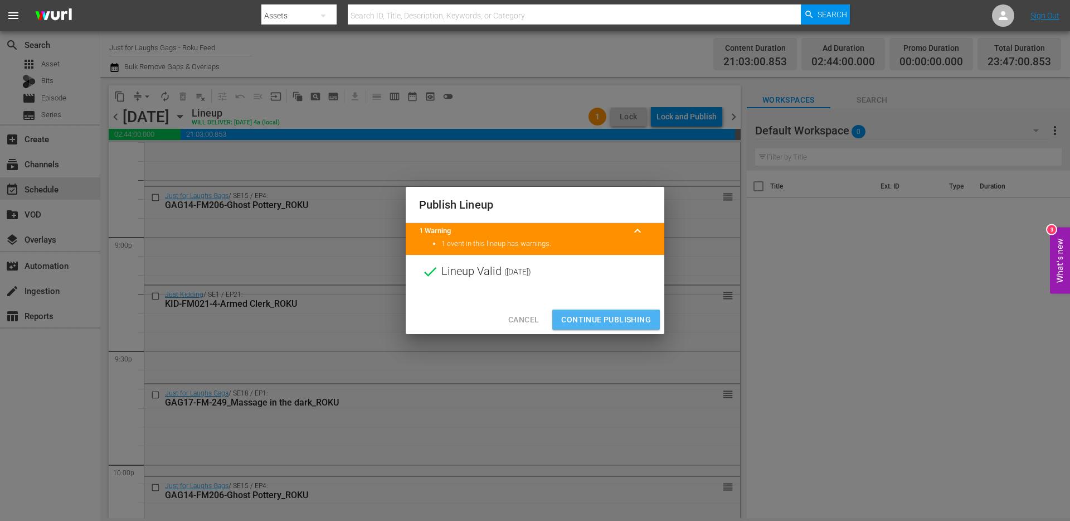
click at [619, 316] on span "Continue Publishing" at bounding box center [606, 320] width 90 height 14
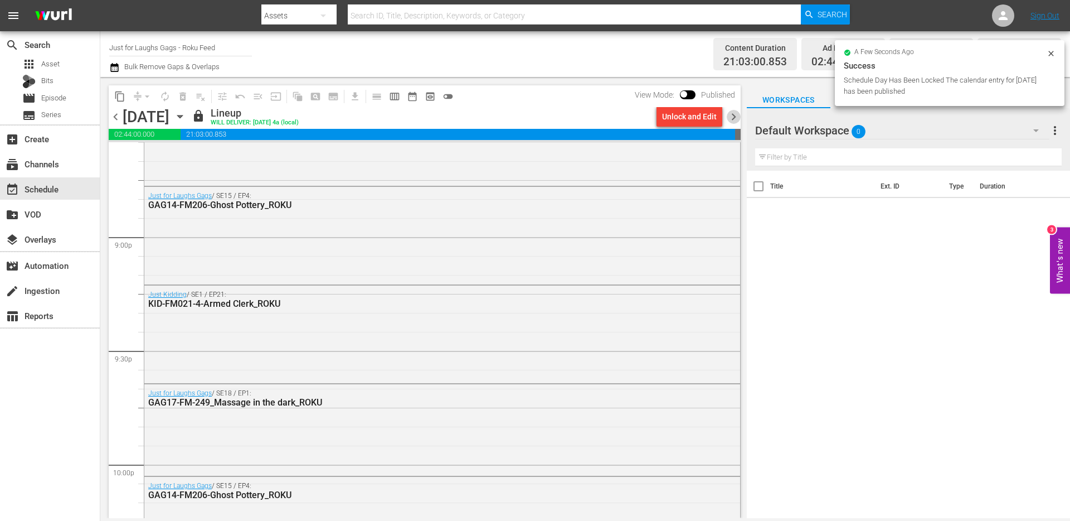
click at [732, 119] on span "chevron_right" at bounding box center [734, 117] width 14 height 14
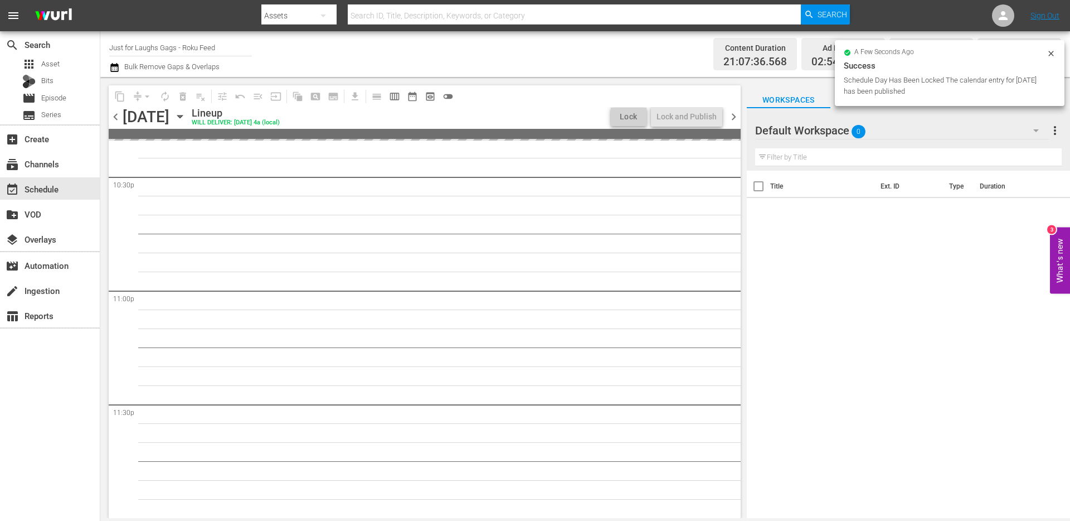
scroll to position [4776, 0]
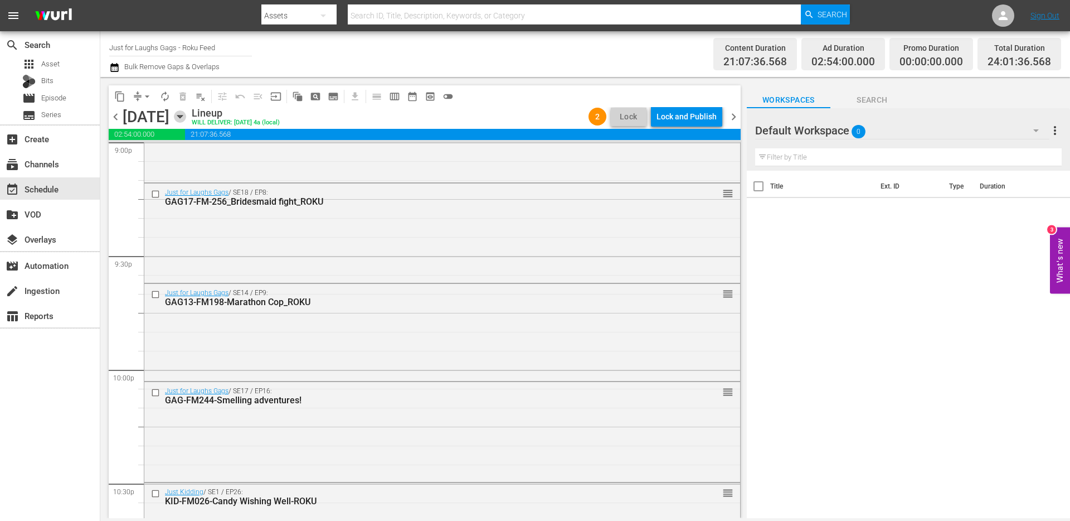
click at [186, 114] on icon "button" at bounding box center [180, 116] width 12 height 12
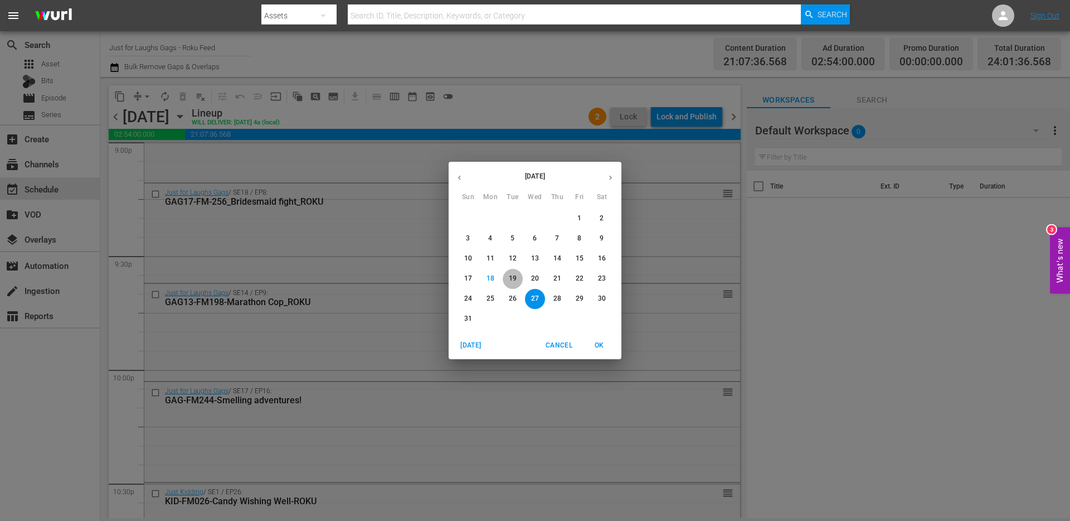
click at [512, 276] on p "19" at bounding box center [513, 278] width 8 height 9
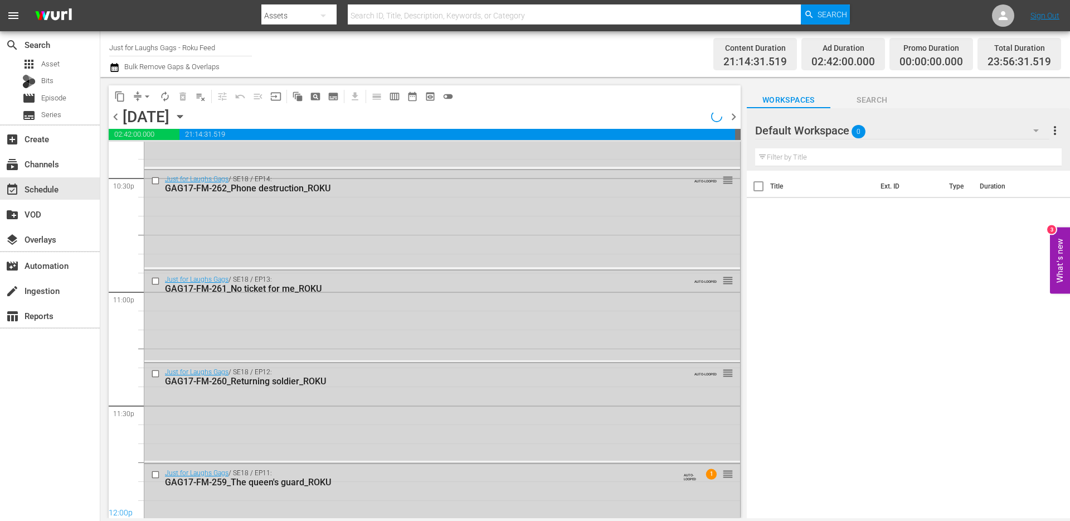
scroll to position [4757, 0]
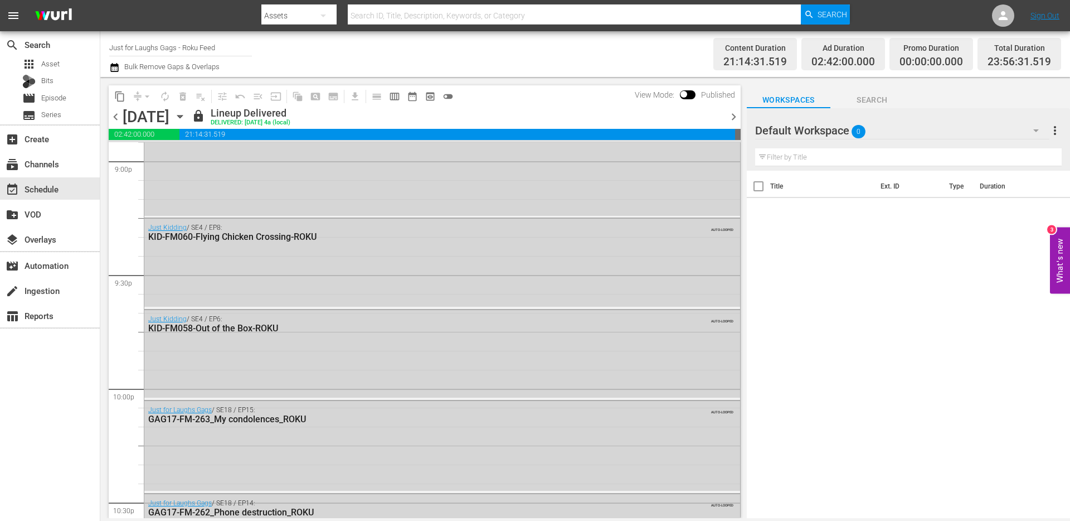
click at [736, 116] on span "chevron_right" at bounding box center [734, 117] width 14 height 14
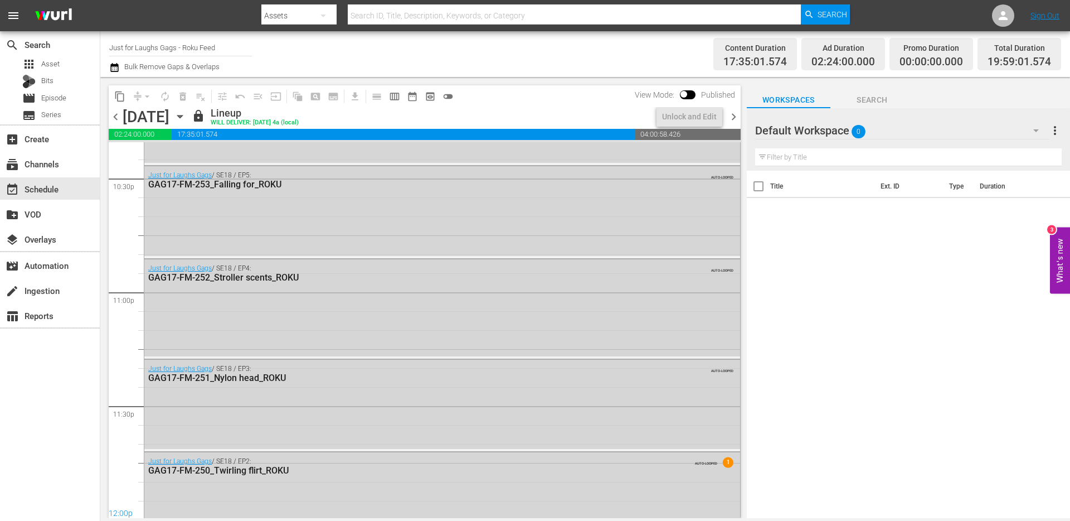
scroll to position [4700, 0]
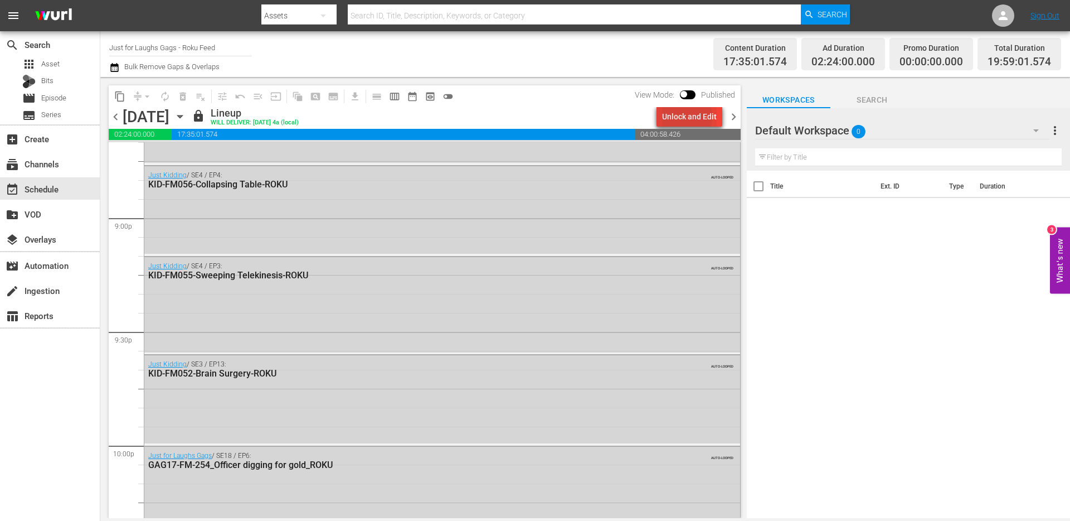
click at [685, 117] on div "Unlock and Edit" at bounding box center [689, 116] width 55 height 20
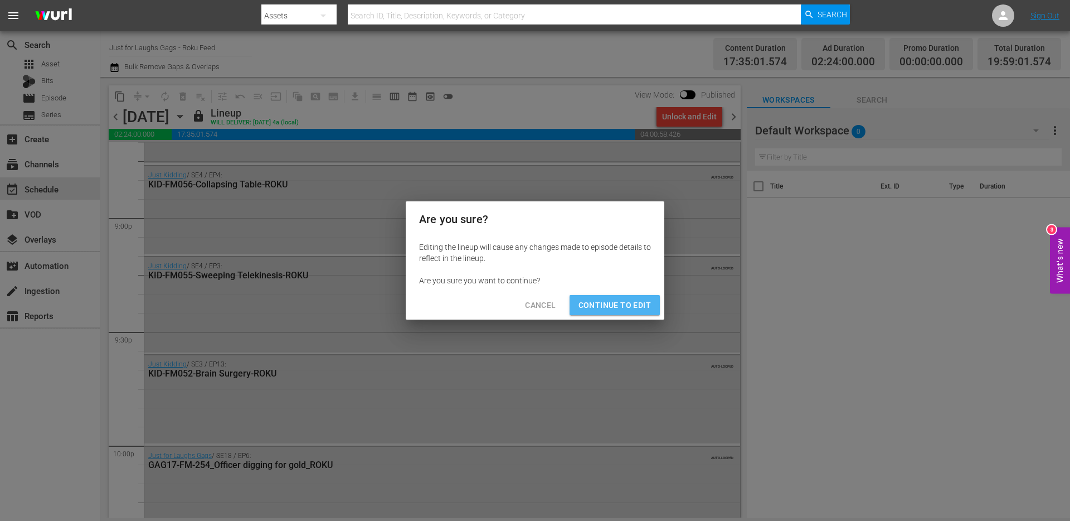
click at [621, 307] on span "Continue to Edit" at bounding box center [615, 305] width 72 height 14
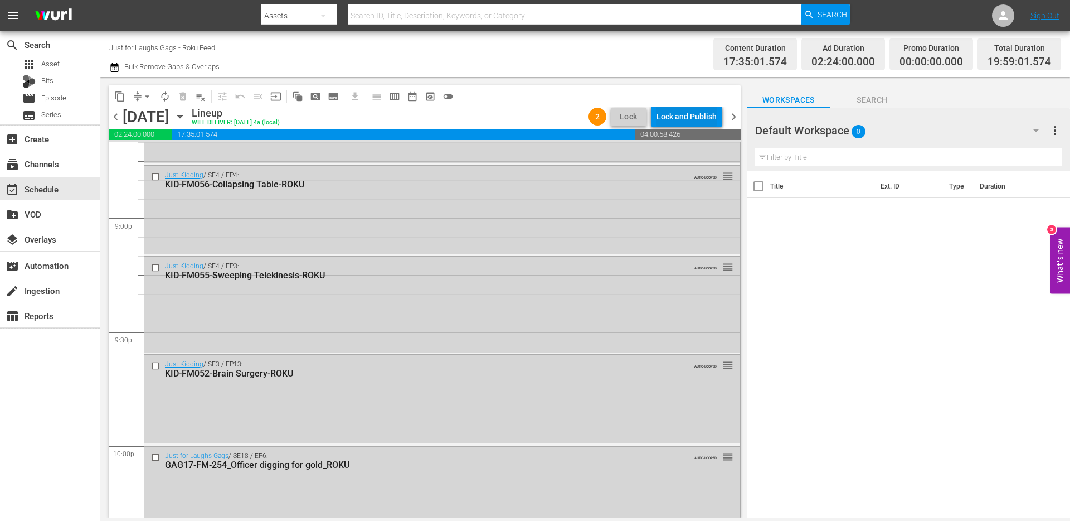
click at [667, 115] on div "Lock and Publish" at bounding box center [687, 116] width 60 height 20
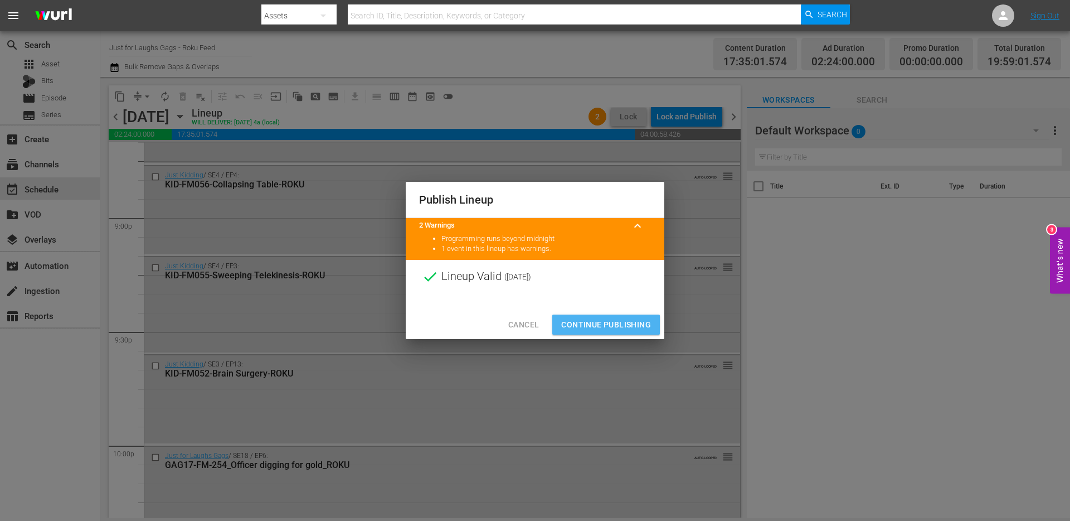
click at [620, 322] on span "Continue Publishing" at bounding box center [606, 325] width 90 height 14
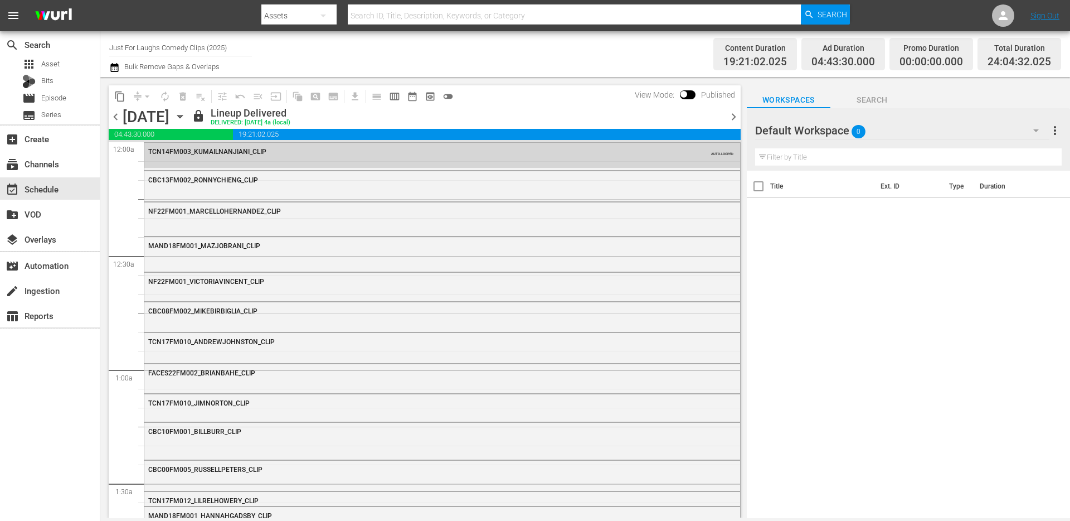
scroll to position [5099, 0]
